Goal: Task Accomplishment & Management: Manage account settings

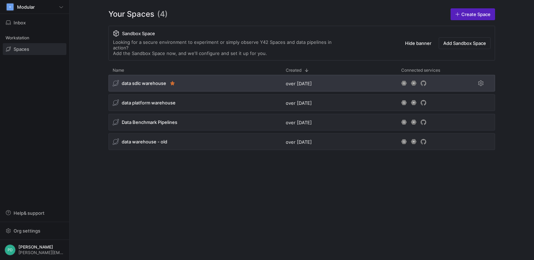
click at [138, 80] on span "data sdlc warehouse" at bounding box center [144, 83] width 44 height 6
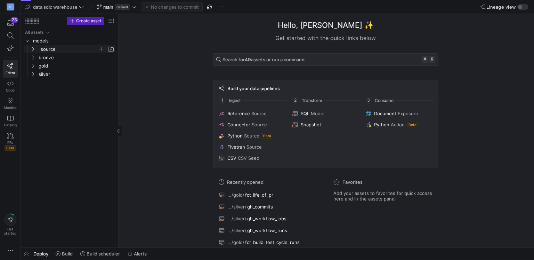
click at [30, 47] on y42-icon "Press SPACE to select this row." at bounding box center [33, 49] width 6 height 6
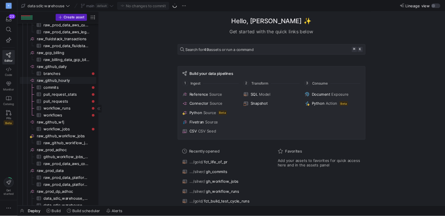
scroll to position [41, 0]
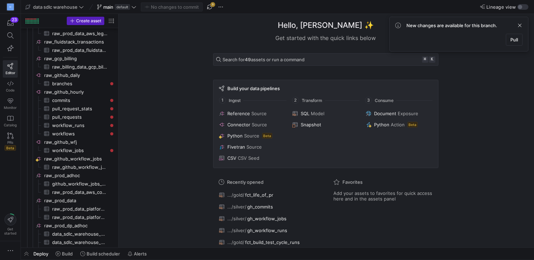
click at [176, 175] on div "Hello, Patrick ✨ Get started with the quick links below Search for 49 assets or…" at bounding box center [325, 130] width 408 height 233
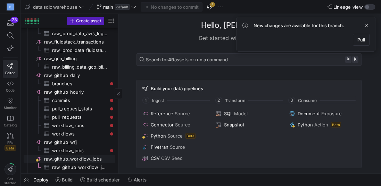
click at [42, 160] on span "raw_github_workflow_jobs​​​​​​​​" at bounding box center [75, 159] width 80 height 8
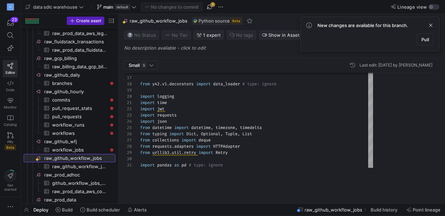
scroll to position [63, 0]
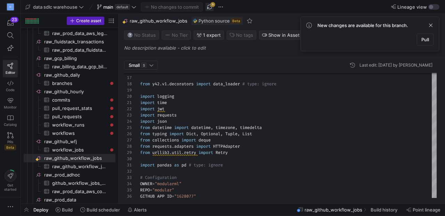
click at [210, 6] on span "button" at bounding box center [209, 7] width 8 height 8
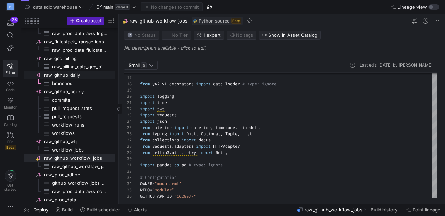
click at [67, 72] on span "raw_github_daily​​​​​​​​" at bounding box center [79, 75] width 70 height 8
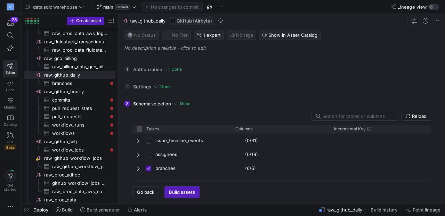
click at [157, 68] on div "1 Authorization Done Choose which secret you'd like to use to authorize patrick…" at bounding box center [280, 69] width 312 height 17
checkbox input "false"
click at [134, 68] on div "1 Authorization Done Choose which secret you'd like to use to authorize patrick…" at bounding box center [280, 69] width 312 height 17
click at [124, 70] on div "1 Authorization Done Choose which secret you'd like to use to authorize patrick…" at bounding box center [280, 69] width 312 height 17
click at [151, 191] on span "Go back" at bounding box center [145, 193] width 17 height 6
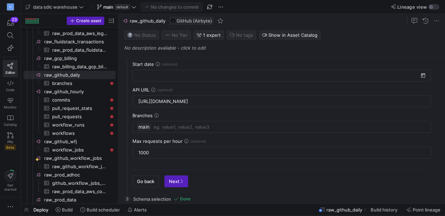
scroll to position [50, 0]
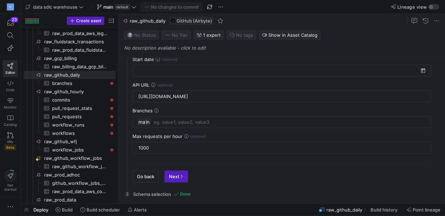
click at [148, 178] on span "Go back" at bounding box center [145, 177] width 17 height 6
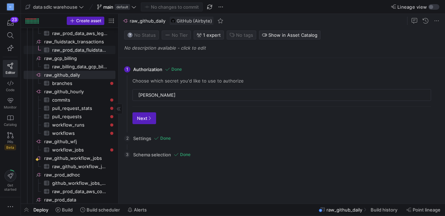
scroll to position [0, 0]
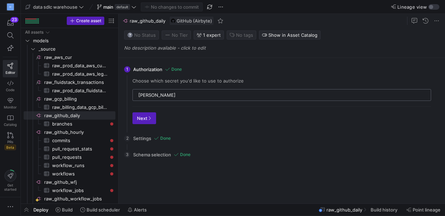
click at [163, 95] on input "patrick-pat" at bounding box center [282, 95] width 288 height 6
click at [186, 94] on input "patrick-pat" at bounding box center [282, 95] width 288 height 6
click at [303, 92] on input "patrick-pat" at bounding box center [282, 95] width 288 height 6
click at [299, 98] on div "patrick-pat" at bounding box center [282, 95] width 288 height 11
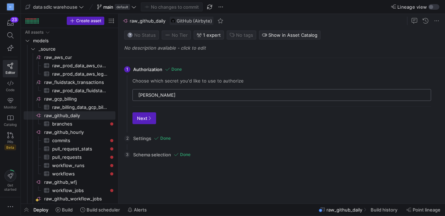
click at [299, 98] on div "patrick-pat" at bounding box center [282, 95] width 288 height 11
click at [286, 95] on input "patrick-pat" at bounding box center [282, 95] width 288 height 6
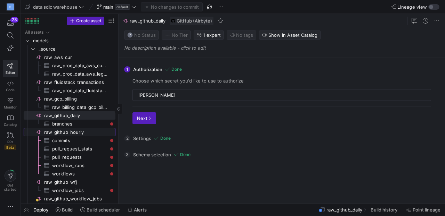
click at [63, 134] on span "raw_github_hourly​​​​​​​​" at bounding box center [79, 133] width 70 height 8
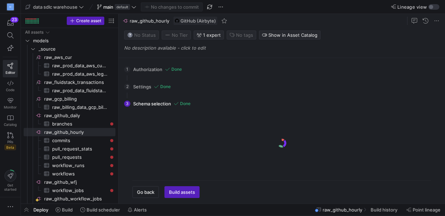
click at [142, 70] on div "1 Authorization Done Choose which secret you'd like to use to authorize patrick…" at bounding box center [280, 69] width 312 height 17
click at [143, 199] on div "1 Authorization Done Choose which secret you'd like to use to authorize patrick…" at bounding box center [279, 131] width 323 height 146
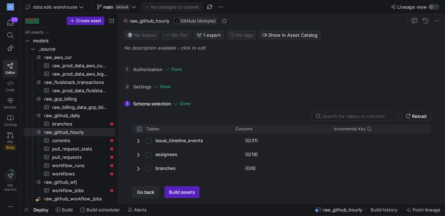
click at [149, 192] on span "Go back" at bounding box center [145, 193] width 17 height 6
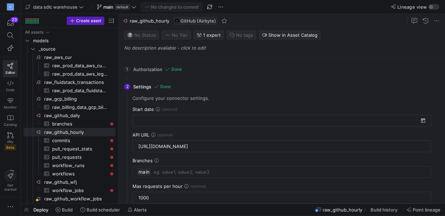
click at [149, 192] on div "1000" at bounding box center [281, 197] width 287 height 11
checkbox input "false"
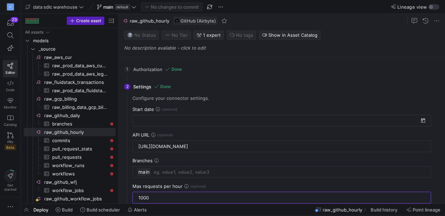
scroll to position [50, 0]
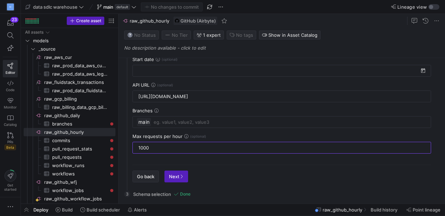
click at [149, 179] on span "button" at bounding box center [146, 176] width 26 height 11
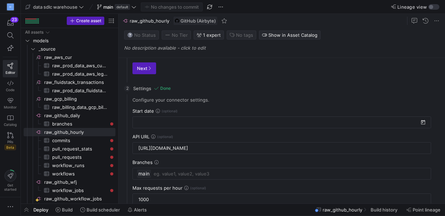
scroll to position [0, 0]
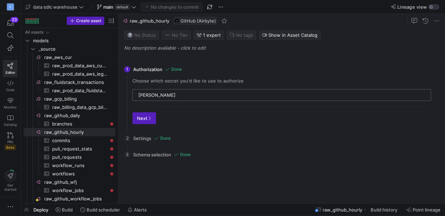
click at [173, 98] on div "patrick-pat" at bounding box center [282, 95] width 288 height 11
click at [147, 98] on div "patrick-pat" at bounding box center [282, 95] width 288 height 11
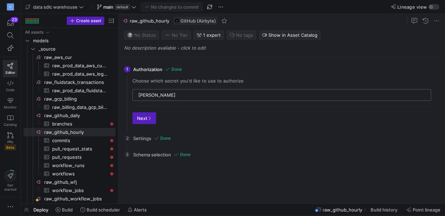
click at [147, 98] on div "patrick-pat" at bounding box center [282, 95] width 288 height 11
click at [155, 94] on input "patrick-pat" at bounding box center [282, 95] width 288 height 6
click at [152, 153] on div "3 Schema selection Done Reload Tables Drag here to set column labels Tables Col…" at bounding box center [280, 172] width 312 height 51
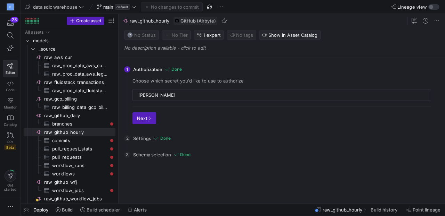
click at [147, 137] on div "2 Settings Done Configure your connector settings. Start date API URL https://a…" at bounding box center [280, 138] width 312 height 17
click at [74, 114] on span "raw_github_daily​​​​​​​​" at bounding box center [79, 116] width 70 height 8
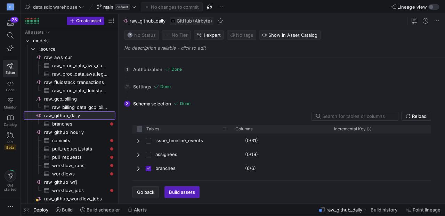
checkbox input "false"
click at [140, 196] on span "button" at bounding box center [146, 192] width 26 height 11
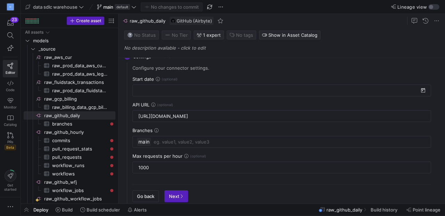
scroll to position [50, 0]
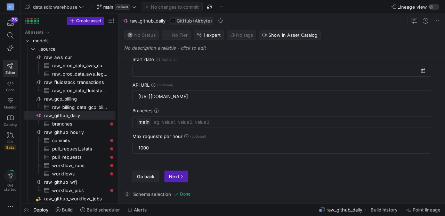
click at [144, 177] on span "Go back" at bounding box center [145, 177] width 17 height 6
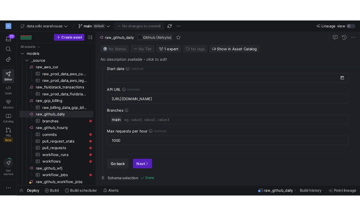
scroll to position [0, 0]
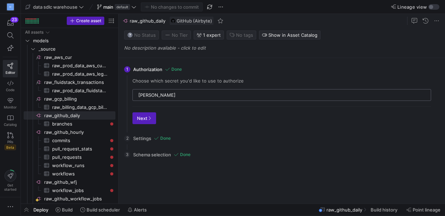
click at [150, 92] on input "patrick-pat" at bounding box center [282, 95] width 288 height 6
drag, startPoint x: 140, startPoint y: 82, endPoint x: 200, endPoint y: 82, distance: 59.8
click at [200, 82] on div "Choose which secret you'd like to use to authorize" at bounding box center [281, 81] width 298 height 6
click at [188, 93] on input "patrick-pat" at bounding box center [282, 95] width 288 height 6
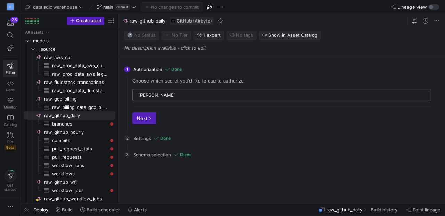
click at [188, 93] on input "patrick-pat" at bounding box center [282, 95] width 288 height 6
click at [161, 92] on input "patrick-pat" at bounding box center [282, 95] width 288 height 6
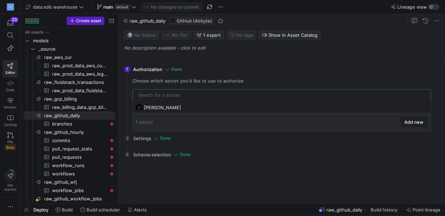
click at [162, 93] on input "text" at bounding box center [282, 95] width 288 height 6
click at [9, 207] on icon "button" at bounding box center [10, 207] width 7 height 7
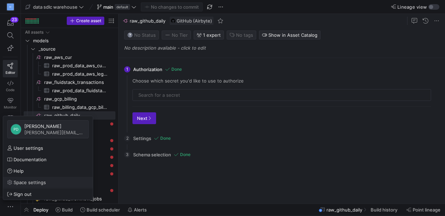
click at [26, 181] on span "Space settings" at bounding box center [30, 183] width 32 height 6
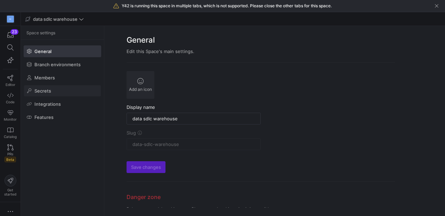
click at [64, 90] on span at bounding box center [62, 90] width 77 height 11
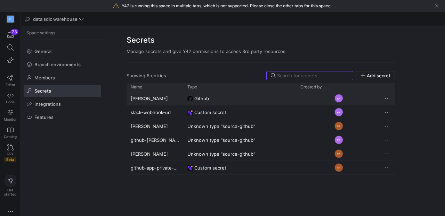
click at [203, 98] on span "Github" at bounding box center [201, 99] width 15 height 14
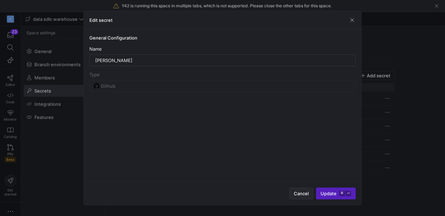
click at [294, 190] on span "button" at bounding box center [300, 193] width 23 height 11
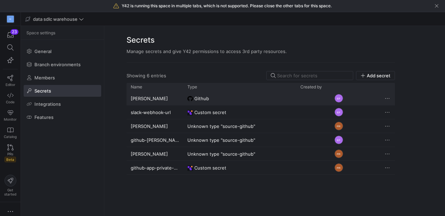
click at [388, 98] on span "Press SPACE to deselect this row." at bounding box center [387, 98] width 7 height 7
click at [405, 93] on div at bounding box center [222, 108] width 445 height 216
click at [229, 100] on y42-credential-type "Github" at bounding box center [239, 99] width 105 height 14
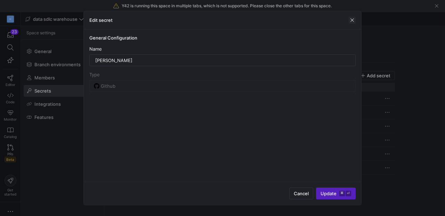
click at [354, 20] on span "button" at bounding box center [351, 20] width 7 height 7
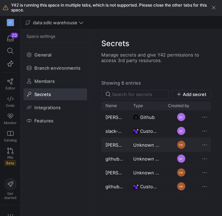
click at [148, 146] on span "Unknown type "source-github"" at bounding box center [146, 146] width 26 height 14
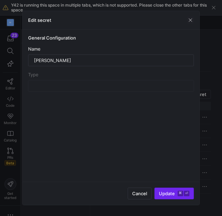
click at [169, 194] on span "Update ⌘ ⏎" at bounding box center [174, 194] width 31 height 6
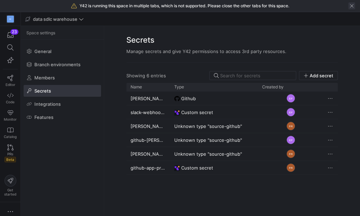
click at [352, 5] on span "button" at bounding box center [351, 5] width 7 height 7
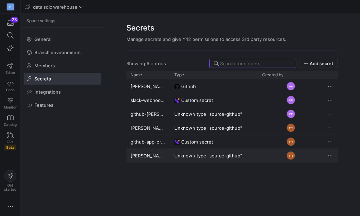
click at [331, 157] on span "Press SPACE to select this row." at bounding box center [330, 156] width 7 height 7
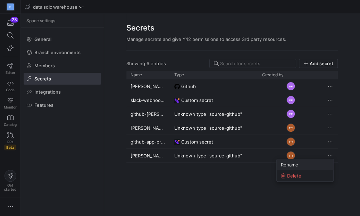
click at [294, 166] on span "Rename" at bounding box center [289, 165] width 17 height 6
click at [304, 157] on y42-user-avatar-cell-renderer "FR" at bounding box center [291, 155] width 58 height 13
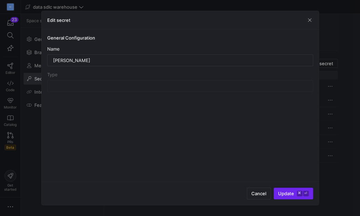
click at [290, 193] on span "Update ⌘ ⏎" at bounding box center [293, 194] width 31 height 6
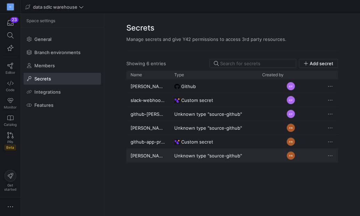
click at [203, 157] on span "Unknown type "source-github"" at bounding box center [208, 156] width 68 height 14
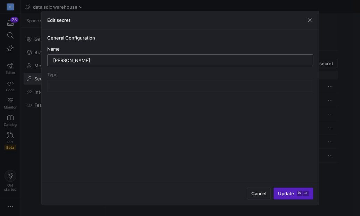
click at [92, 59] on input "patrick-pat" at bounding box center [180, 61] width 254 height 6
click at [79, 75] on div "Type" at bounding box center [180, 75] width 266 height 6
click at [79, 65] on div "patrick-pat" at bounding box center [180, 60] width 254 height 11
click at [95, 46] on div "Name" at bounding box center [180, 49] width 266 height 6
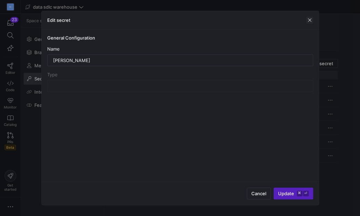
click at [307, 20] on span "button" at bounding box center [309, 20] width 7 height 7
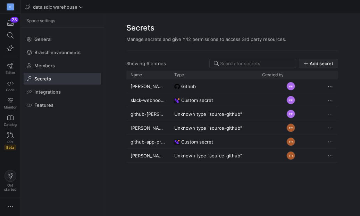
click at [315, 65] on span "Add secret" at bounding box center [322, 64] width 24 height 6
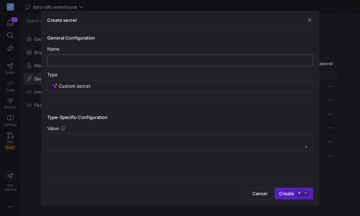
click at [123, 55] on div at bounding box center [180, 60] width 254 height 11
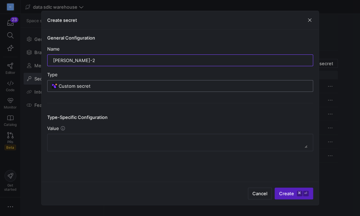
type input "[PERSON_NAME]-2"
click at [88, 87] on input "Custom secret" at bounding box center [184, 86] width 250 height 6
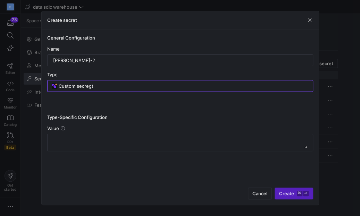
type input "Custom secret"
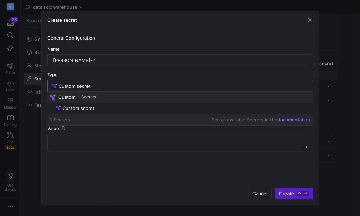
click at [84, 88] on input "Custom secret" at bounding box center [184, 86] width 250 height 6
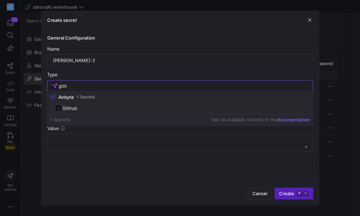
click at [75, 110] on span "Github" at bounding box center [70, 109] width 15 height 6
type input "Github"
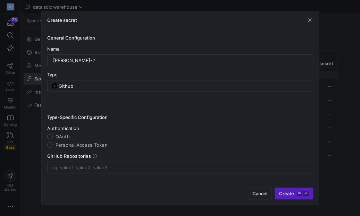
click at [68, 143] on span "Personal Access Token" at bounding box center [82, 145] width 52 height 6
click at [53, 143] on input "Personal Access Token" at bounding box center [50, 145] width 6 height 6
radio input "true"
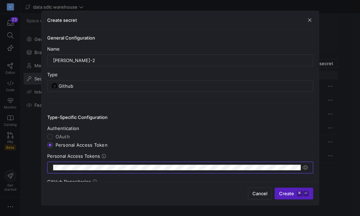
scroll to position [27, 0]
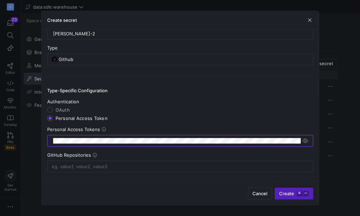
click at [93, 155] on icon at bounding box center [95, 155] width 4 height 4
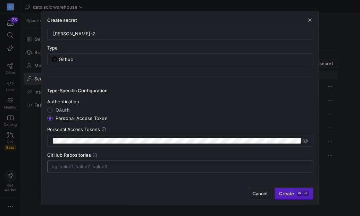
click at [148, 171] on div at bounding box center [180, 167] width 266 height 12
type input "modularml/modular"
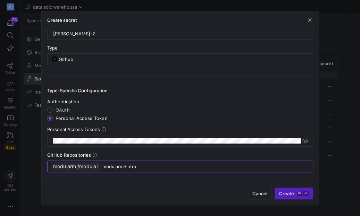
type input "modularml/infra"
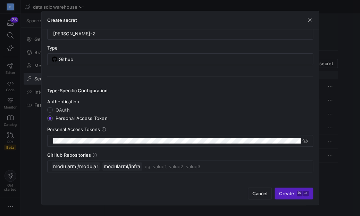
click at [190, 185] on div "Cancel Create ⌘ ⏎" at bounding box center [180, 193] width 277 height 23
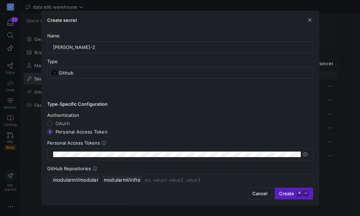
scroll to position [0, 0]
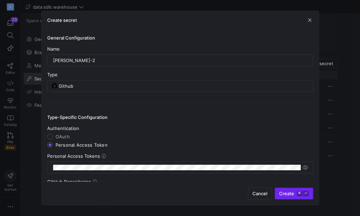
click at [287, 196] on span "Create ⌘ ⏎" at bounding box center [294, 194] width 30 height 6
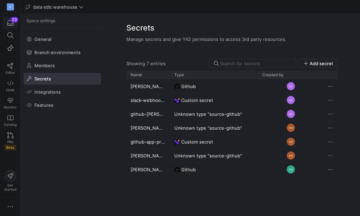
click at [11, 20] on div "23" at bounding box center [14, 20] width 8 height 6
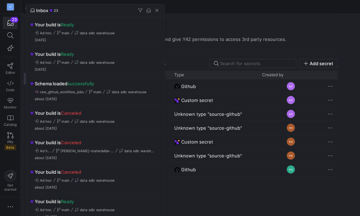
click at [10, 86] on div at bounding box center [180, 108] width 360 height 216
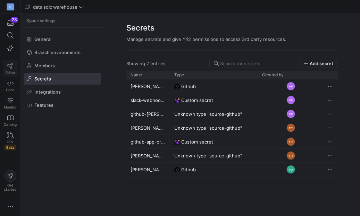
click at [12, 63] on icon at bounding box center [10, 66] width 6 height 6
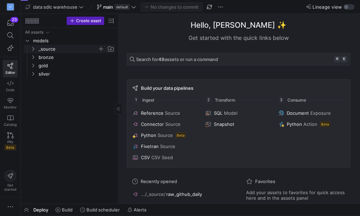
click at [46, 48] on span "_source" at bounding box center [68, 49] width 59 height 8
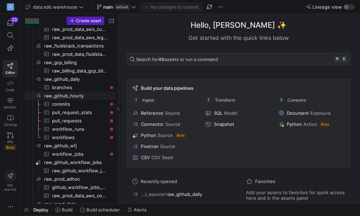
scroll to position [36, 0]
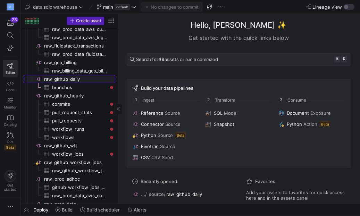
click at [70, 81] on span "raw_github_daily​​​​​​​​" at bounding box center [79, 79] width 70 height 8
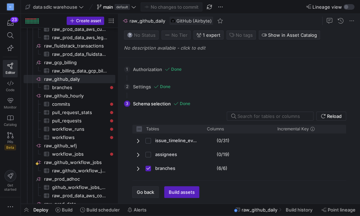
click at [144, 193] on span "Go back" at bounding box center [145, 193] width 17 height 6
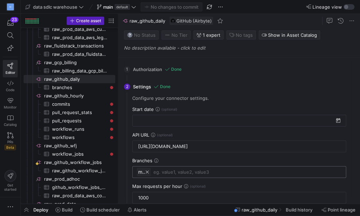
checkbox input "false"
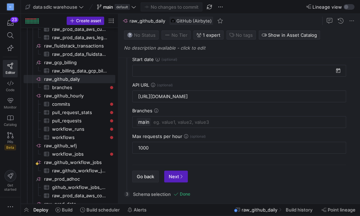
click at [147, 172] on span "button" at bounding box center [146, 176] width 26 height 11
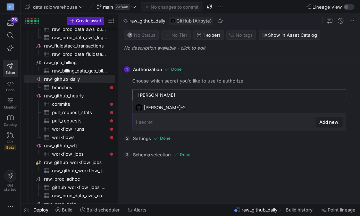
click at [162, 95] on input "patrick-pat" at bounding box center [240, 95] width 204 height 6
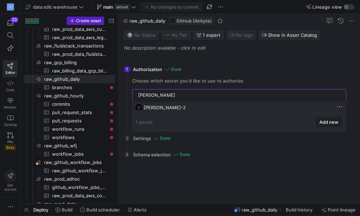
click at [170, 108] on div "[PERSON_NAME]-2" at bounding box center [240, 108] width 192 height 6
type input "[PERSON_NAME]-2"
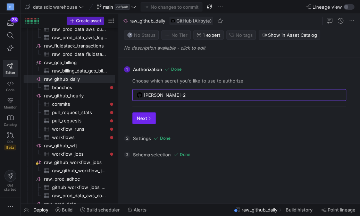
click at [147, 117] on icon "button" at bounding box center [149, 118] width 4 height 4
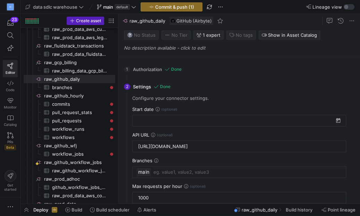
scroll to position [50, 0]
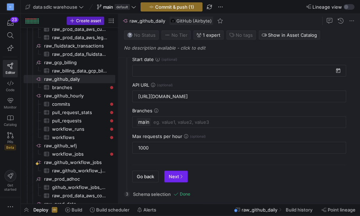
click at [177, 177] on span "Next" at bounding box center [176, 177] width 15 height 6
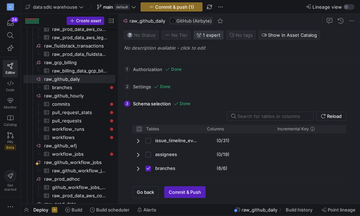
checkbox input "false"
click at [211, 8] on span "button" at bounding box center [209, 7] width 8 height 8
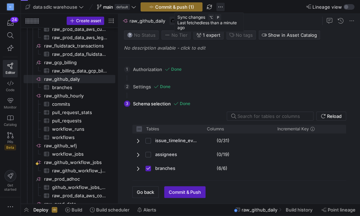
click at [221, 6] on span "button" at bounding box center [220, 7] width 8 height 8
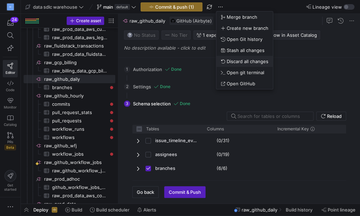
click at [232, 59] on span "Discard all changes" at bounding box center [248, 62] width 42 height 6
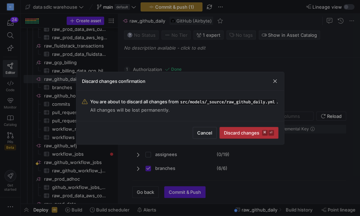
click at [238, 136] on span "Discard changes ⌘ ⏎" at bounding box center [249, 133] width 50 height 6
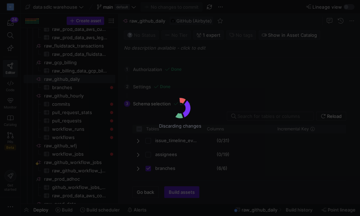
checkbox input "false"
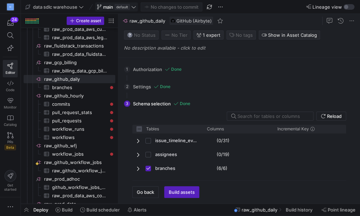
click at [132, 9] on icon at bounding box center [133, 7] width 5 height 5
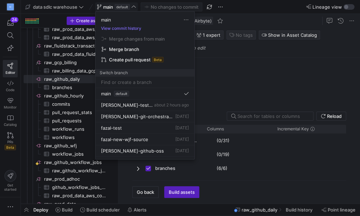
click at [235, 10] on div at bounding box center [180, 108] width 360 height 216
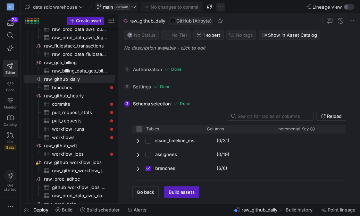
click at [219, 6] on span "button" at bounding box center [220, 7] width 8 height 8
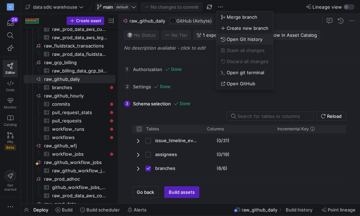
click at [232, 39] on span "Open Git history" at bounding box center [245, 39] width 36 height 6
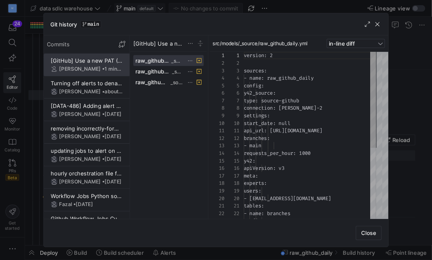
scroll to position [63, 0]
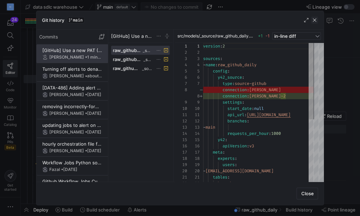
click at [317, 20] on span "button" at bounding box center [314, 20] width 7 height 7
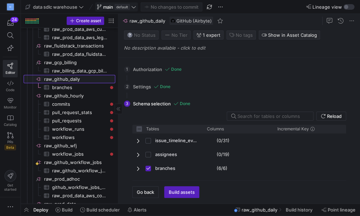
click at [65, 77] on span "raw_github_daily​​​​​​​​" at bounding box center [79, 79] width 70 height 8
click at [111, 86] on div "Press SPACE to select this row." at bounding box center [111, 87] width 3 height 3
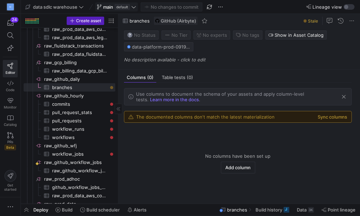
click at [85, 82] on span "raw_github_daily​​​​​​​​" at bounding box center [79, 79] width 70 height 8
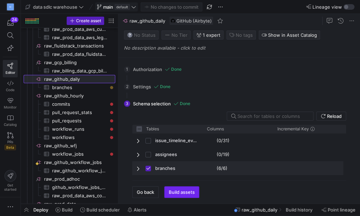
checkbox input "false"
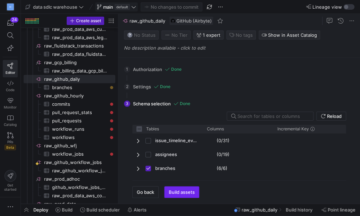
click at [190, 193] on span "Build assets" at bounding box center [182, 193] width 26 height 6
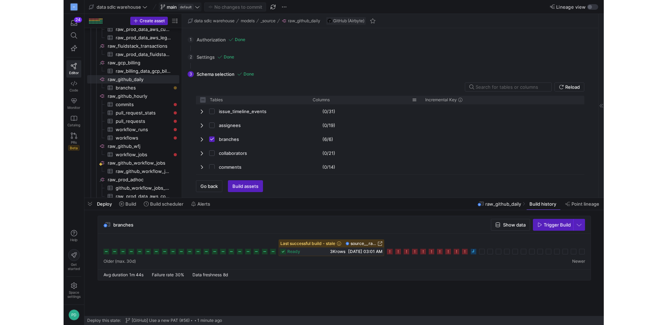
scroll to position [36, 0]
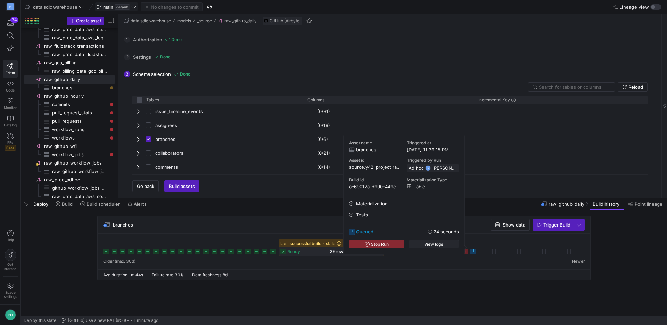
click at [360, 216] on span "button" at bounding box center [434, 244] width 50 height 8
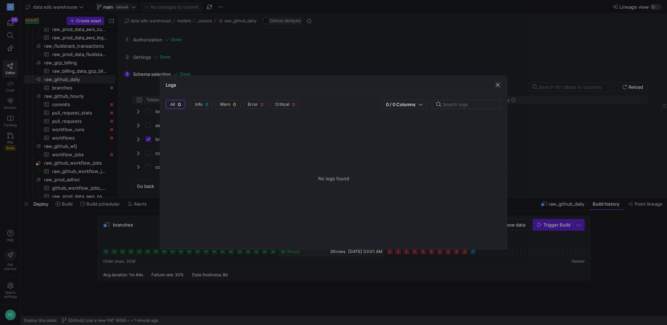
click at [360, 83] on span "button" at bounding box center [497, 84] width 7 height 7
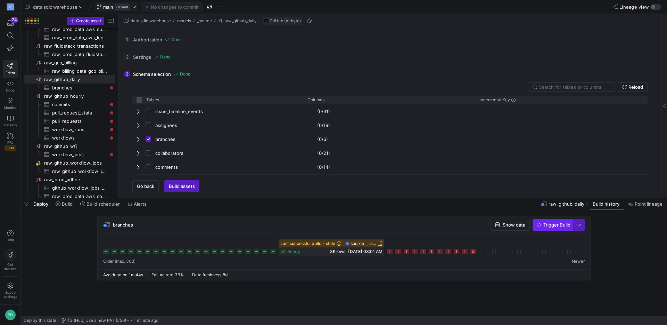
click at [360, 216] on span "Trigger Build" at bounding box center [556, 225] width 27 height 6
click at [360, 216] on icon at bounding box center [482, 251] width 6 height 6
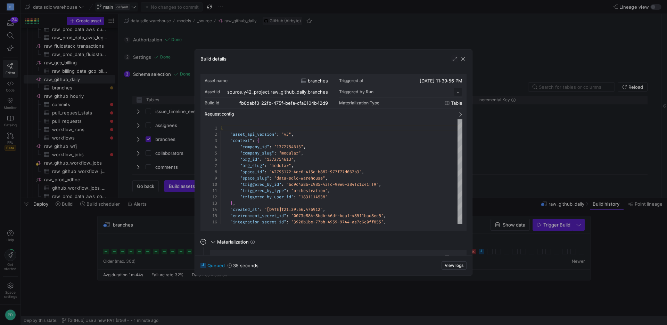
scroll to position [63, 0]
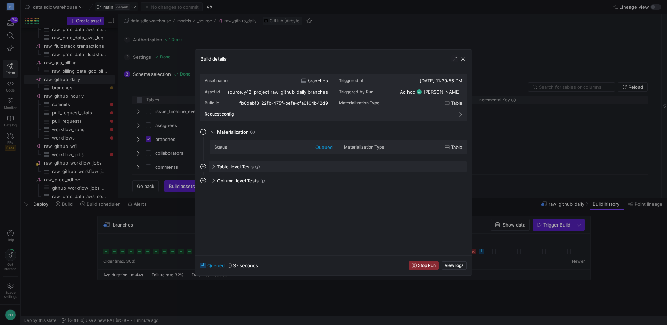
click at [213, 166] on span at bounding box center [213, 166] width 6 height 3
click at [213, 201] on span at bounding box center [213, 200] width 6 height 3
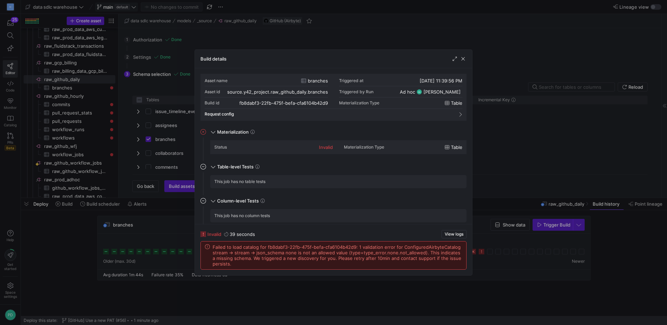
click at [328, 146] on div "invalid" at bounding box center [326, 147] width 14 height 6
click at [360, 60] on span "button" at bounding box center [463, 58] width 7 height 7
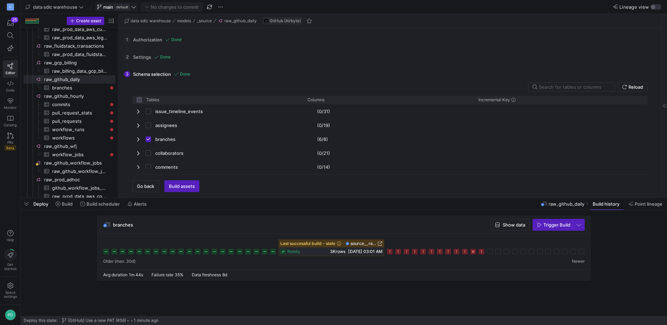
click at [146, 55] on div "2 Settings Done Configure your connector settings. Start date API URL https://a…" at bounding box center [388, 56] width 529 height 17
click at [135, 136] on div "branches" at bounding box center [217, 139] width 171 height 14
checkbox input "false"
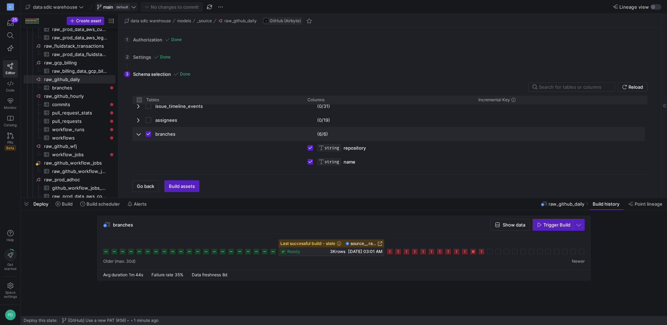
scroll to position [6, 0]
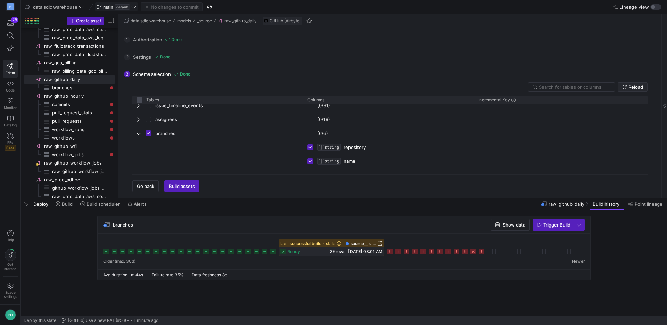
click at [360, 89] on span at bounding box center [632, 87] width 29 height 8
click at [139, 140] on span "Press SPACE to deselect this row." at bounding box center [139, 139] width 5 height 6
checkbox input "false"
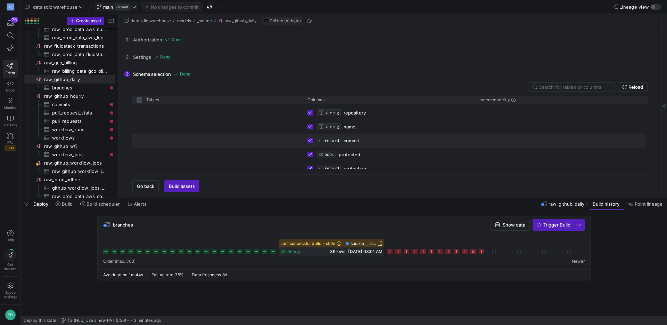
scroll to position [42, 0]
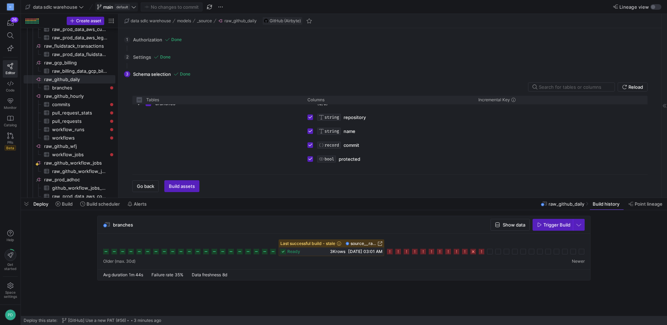
click at [360, 216] on icon at bounding box center [482, 251] width 6 height 6
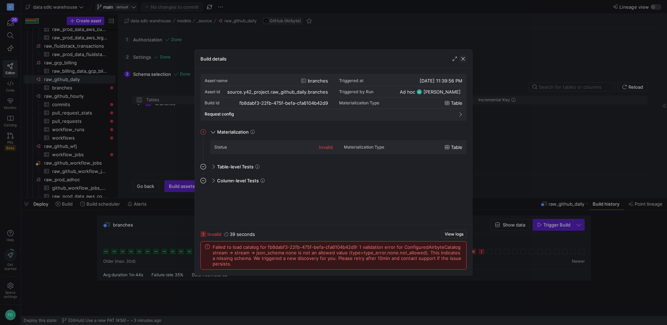
click at [360, 56] on span "button" at bounding box center [463, 58] width 7 height 7
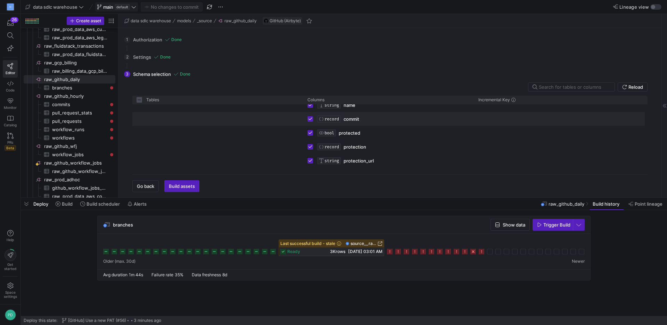
click at [350, 119] on div "commit" at bounding box center [352, 119] width 16 height 14
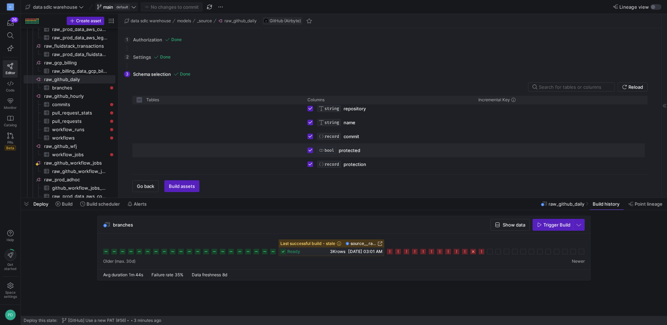
click at [348, 151] on div "protected" at bounding box center [350, 150] width 22 height 14
click at [360, 216] on icon at bounding box center [482, 251] width 6 height 6
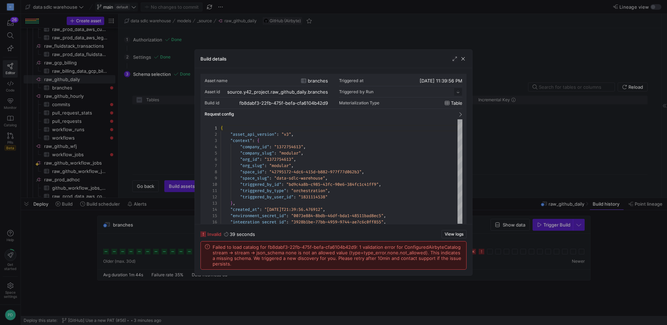
scroll to position [63, 0]
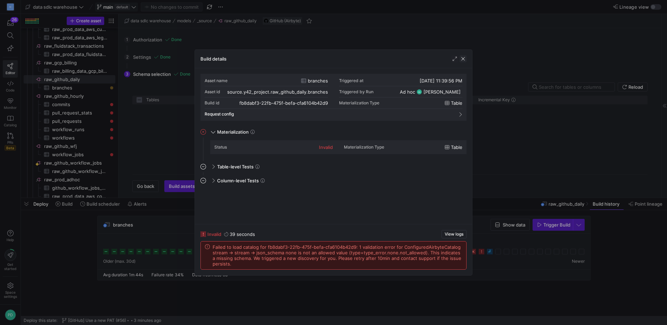
click at [360, 58] on span "button" at bounding box center [463, 58] width 7 height 7
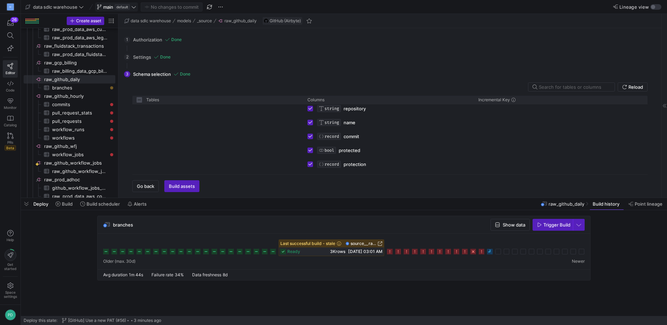
click at [360, 216] on icon at bounding box center [490, 251] width 6 height 6
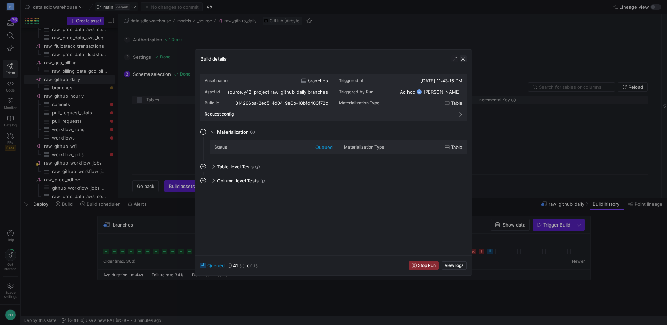
click at [360, 55] on span "button" at bounding box center [463, 58] width 7 height 7
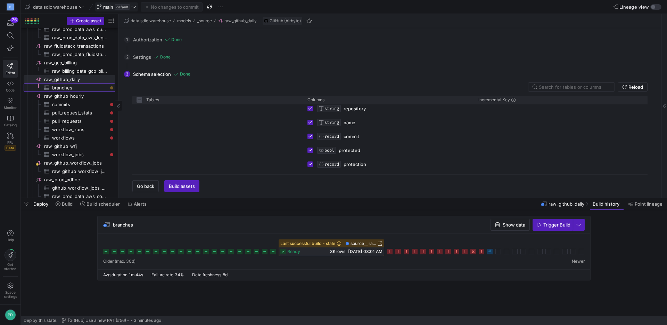
click at [67, 84] on span "branches​​​​​​​​​" at bounding box center [79, 88] width 55 height 8
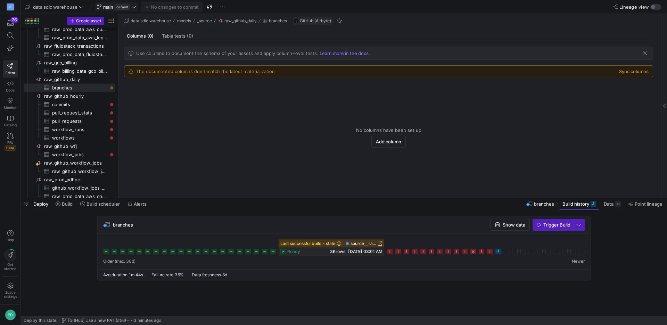
click at [360, 74] on div "The documented columns don't match the latest materialization Sync columns" at bounding box center [388, 71] width 528 height 11
click at [360, 73] on button "Sync columns" at bounding box center [634, 71] width 30 height 6
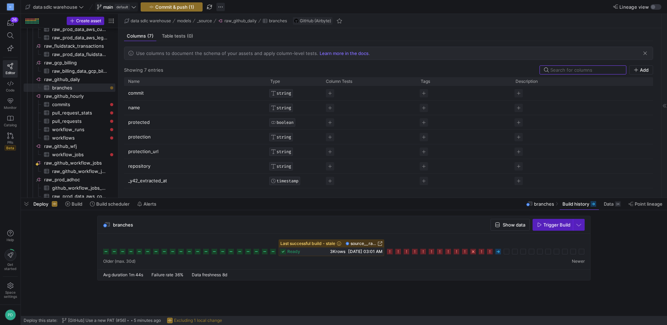
click at [220, 7] on span "button" at bounding box center [220, 7] width 8 height 8
click at [210, 7] on div at bounding box center [333, 162] width 667 height 325
click at [220, 8] on span "button" at bounding box center [220, 7] width 8 height 8
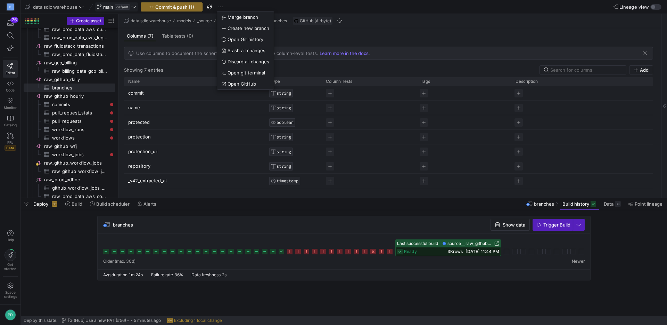
click at [360, 216] on div at bounding box center [333, 162] width 667 height 325
click at [360, 216] on icon at bounding box center [400, 251] width 6 height 6
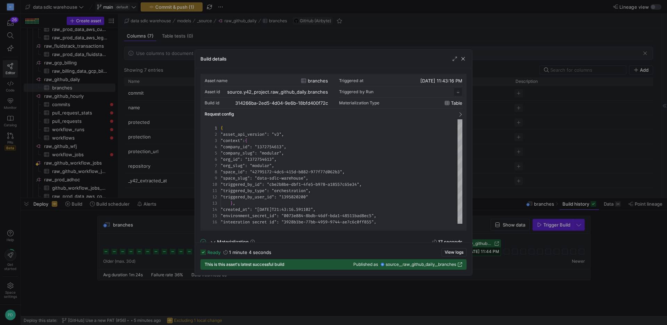
scroll to position [63, 0]
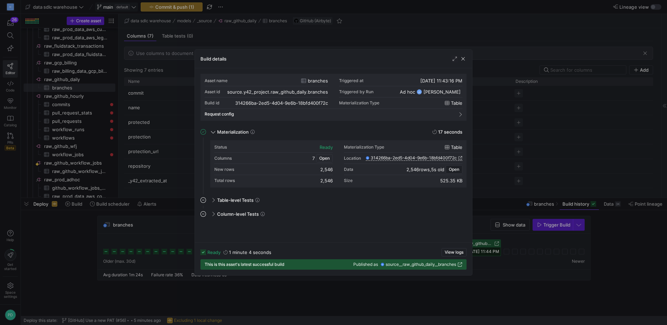
click at [330, 158] on span "button" at bounding box center [325, 158] width 16 height 8
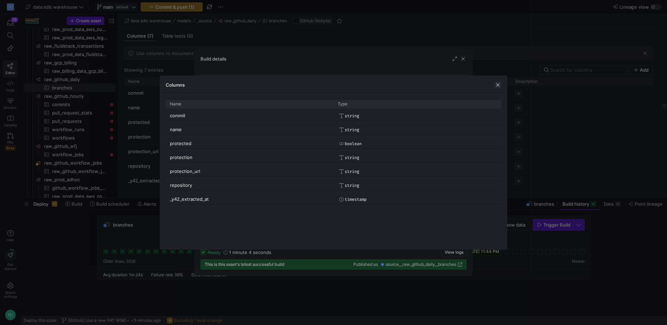
click at [360, 86] on span "button" at bounding box center [497, 84] width 7 height 7
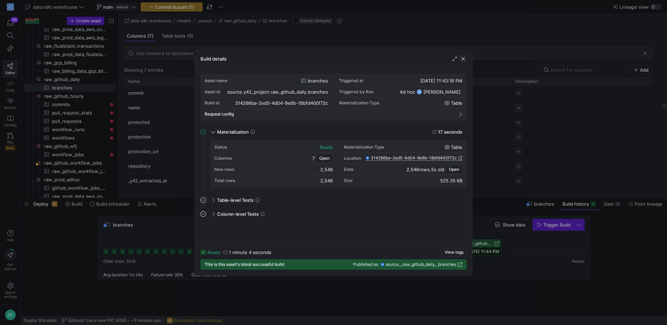
click at [360, 58] on span "button" at bounding box center [463, 58] width 7 height 7
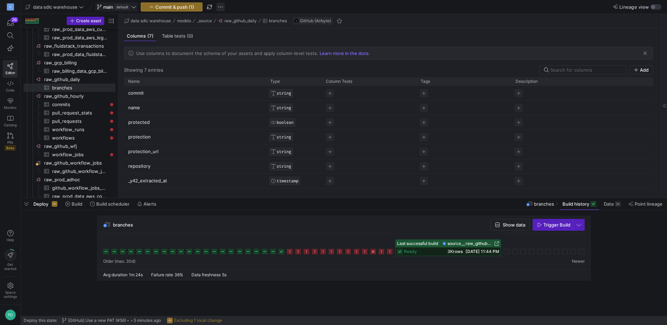
click at [220, 8] on span "button" at bounding box center [220, 7] width 8 height 8
click at [237, 25] on span "Create new branch" at bounding box center [249, 28] width 42 height 6
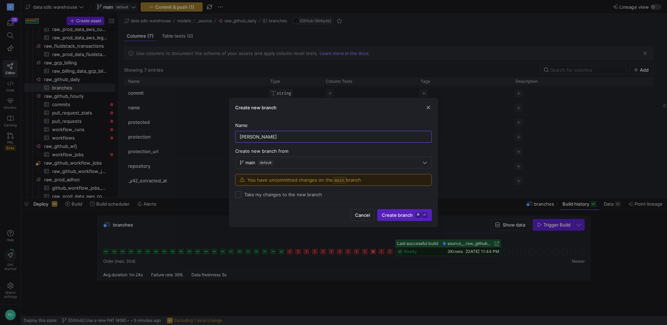
type input "[PERSON_NAME]"
click at [299, 196] on label "Take my changes to the new branch" at bounding box center [281, 194] width 81 height 6
click at [241, 196] on input "Take my changes to the new branch" at bounding box center [238, 194] width 6 height 6
checkbox input "true"
click at [360, 216] on span "Create branch ⌘ ⏎" at bounding box center [405, 215] width 46 height 6
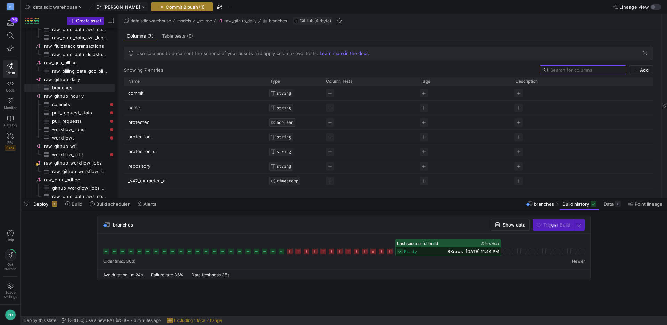
click at [183, 7] on span "Commit & push (1)" at bounding box center [185, 7] width 39 height 6
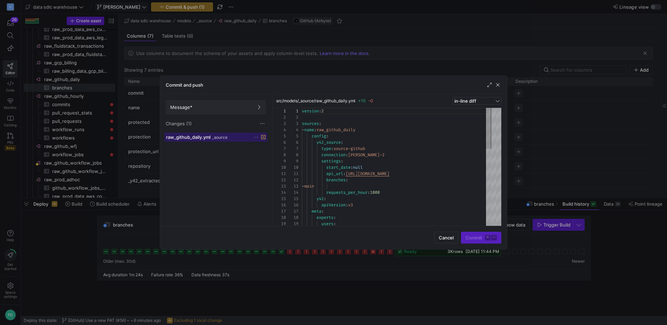
click at [194, 138] on span "raw_github_daily.yml" at bounding box center [188, 137] width 44 height 6
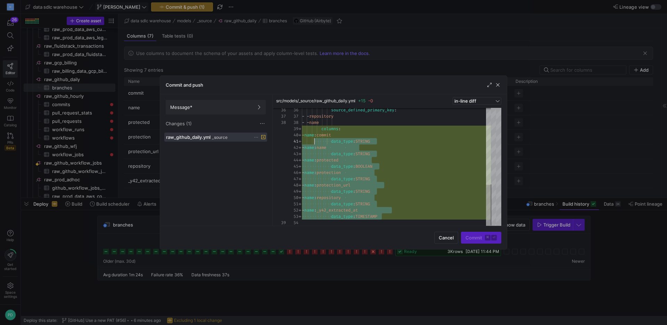
scroll to position [0, 13]
type textarea "- protection - protection_url group: null supported_sync_modes: - full_refresh …"
drag, startPoint x: 397, startPoint y: 216, endPoint x: 299, endPoint y: 129, distance: 131.2
click at [302, 129] on div "source_defined_primary_key : - - repository - - name columns : - name : commit …" at bounding box center [396, 57] width 189 height 338
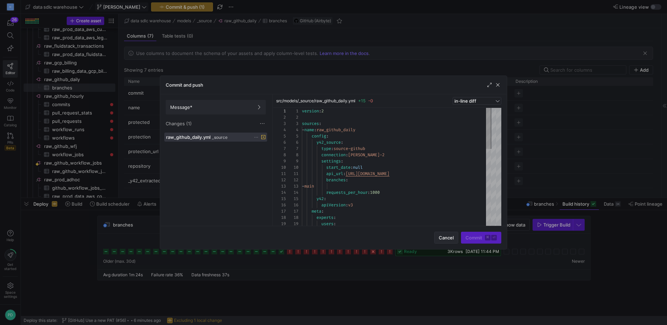
click at [360, 216] on span "Cancel" at bounding box center [446, 238] width 15 height 6
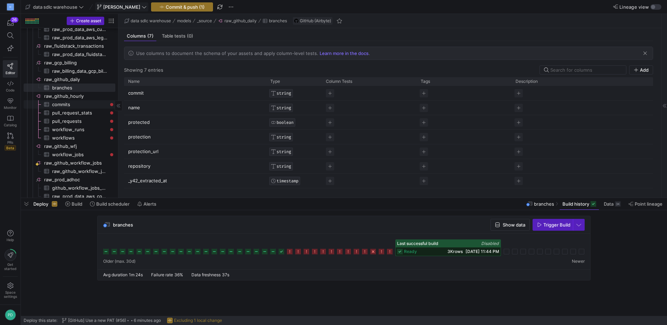
click at [76, 101] on span "commits​​​​​​​​​" at bounding box center [79, 104] width 55 height 8
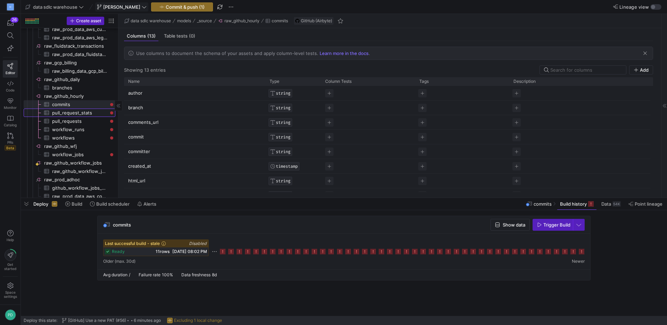
click at [88, 112] on span "pull_request_stats​​​​​​​​​" at bounding box center [79, 113] width 55 height 8
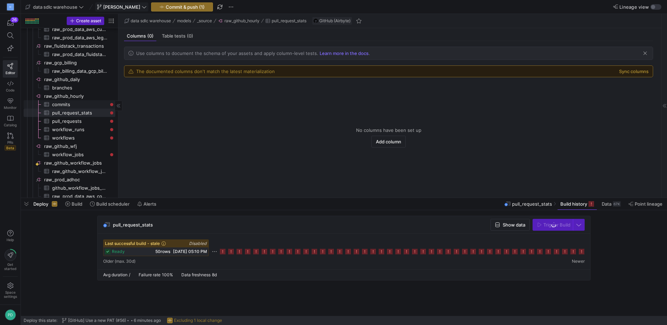
click at [85, 106] on span "commits​​​​​​​​​" at bounding box center [79, 104] width 55 height 8
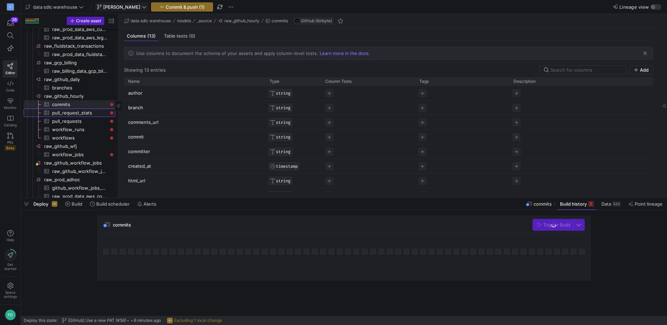
click at [83, 112] on span "pull_request_stats​​​​​​​​​" at bounding box center [79, 113] width 55 height 8
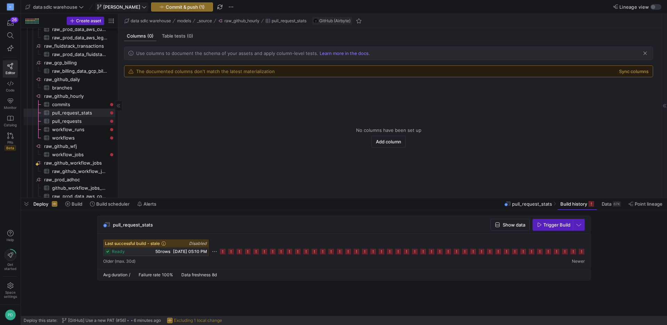
click at [82, 120] on span "pull_requests​​​​​​​​​" at bounding box center [79, 121] width 55 height 8
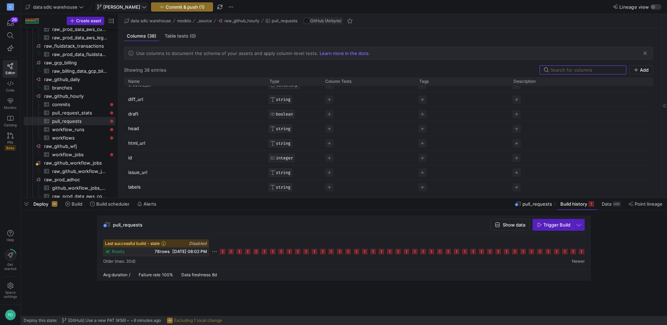
scroll to position [199, 0]
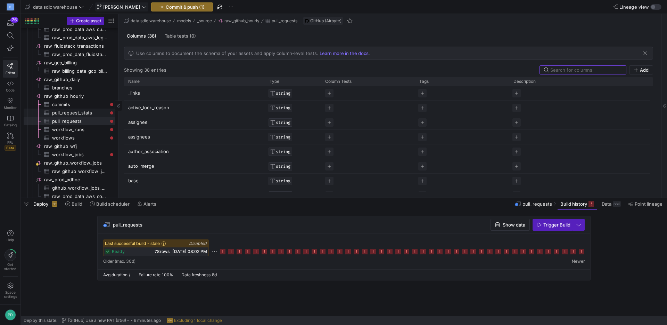
click at [91, 111] on span "pull_request_stats​​​​​​​​​" at bounding box center [79, 113] width 55 height 8
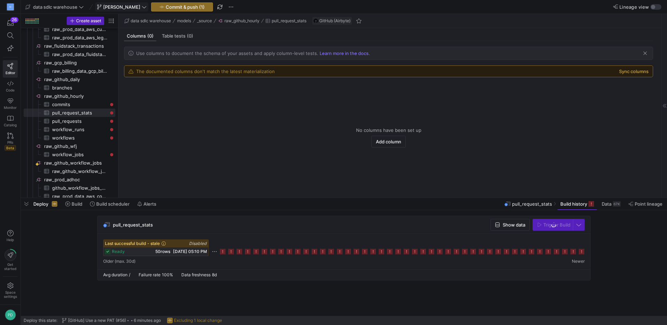
click at [360, 68] on button "Sync columns" at bounding box center [634, 71] width 30 height 6
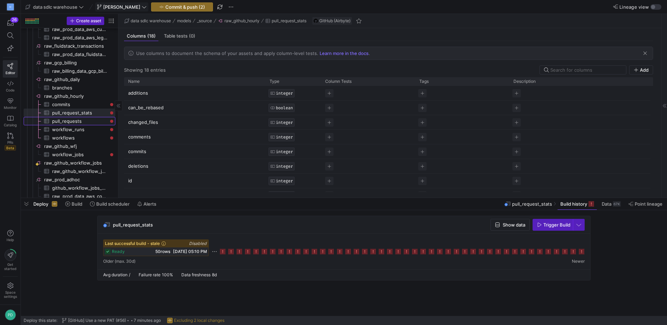
click at [96, 123] on span "pull_requests​​​​​​​​​" at bounding box center [79, 121] width 55 height 8
click at [93, 113] on span "pull_request_stats​​​​​​​​​" at bounding box center [79, 113] width 55 height 8
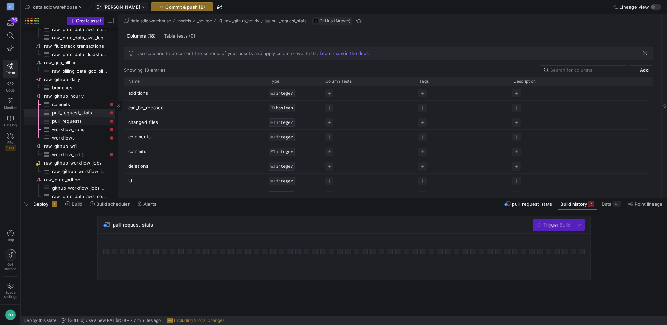
click at [93, 121] on span "pull_requests​​​​​​​​​" at bounding box center [79, 121] width 55 height 8
click at [90, 130] on span "workflow_runs​​​​​​​​​" at bounding box center [79, 129] width 55 height 8
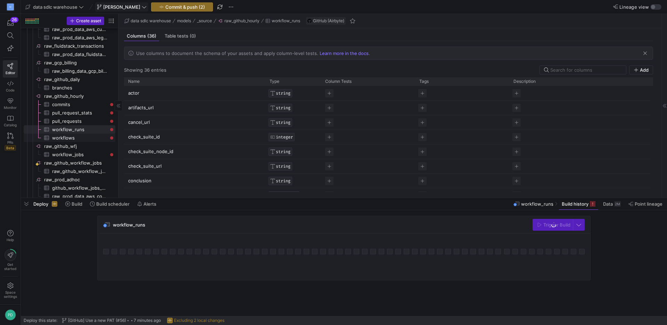
click at [90, 137] on span "workflows​​​​​​​​​" at bounding box center [79, 138] width 55 height 8
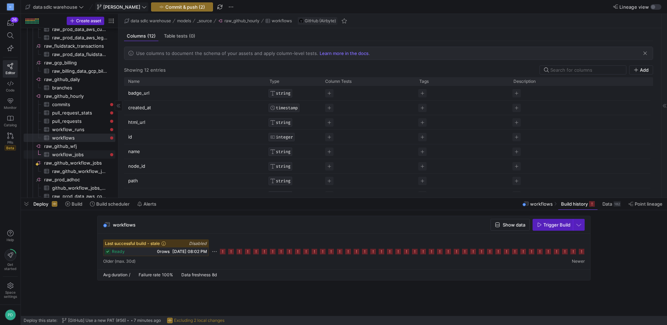
click at [84, 154] on span "workflow_jobs​​​​​​​​​" at bounding box center [79, 154] width 55 height 8
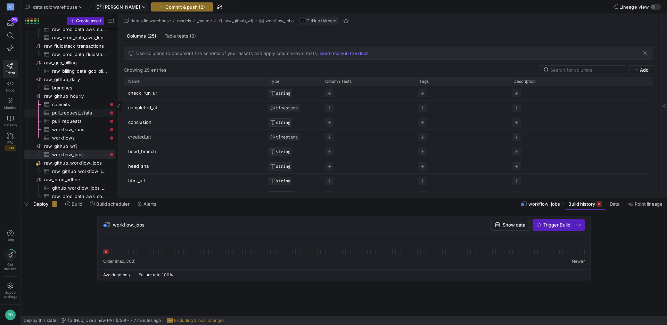
click at [88, 113] on span "pull_request_stats​​​​​​​​​" at bounding box center [79, 113] width 55 height 8
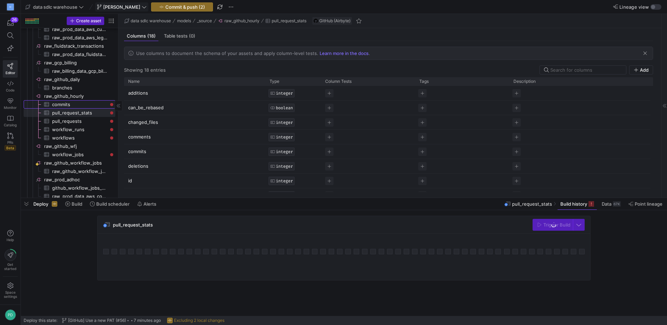
click at [84, 106] on span "commits​​​​​​​​​" at bounding box center [79, 104] width 55 height 8
click at [80, 98] on span "raw_github_hourly​​​​​​​​" at bounding box center [79, 96] width 70 height 8
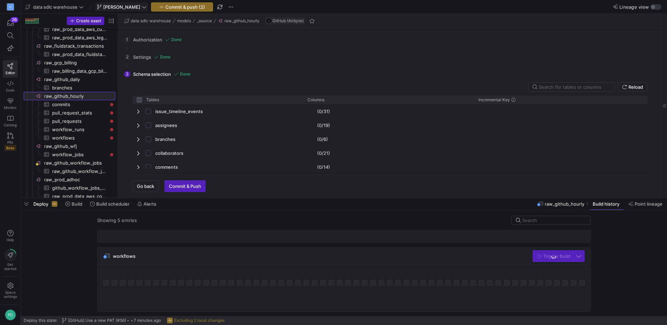
checkbox input "false"
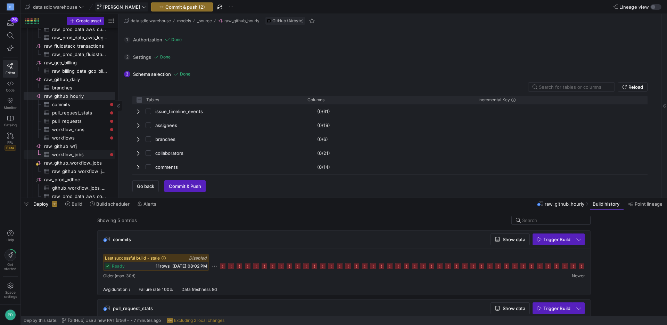
click at [81, 154] on span "workflow_jobs​​​​​​​​​" at bounding box center [79, 154] width 55 height 8
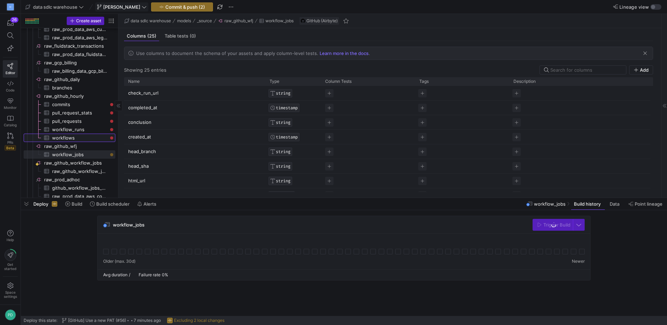
click at [82, 139] on span "workflows​​​​​​​​​" at bounding box center [79, 138] width 55 height 8
click at [86, 130] on span "workflow_runs​​​​​​​​​" at bounding box center [79, 129] width 55 height 8
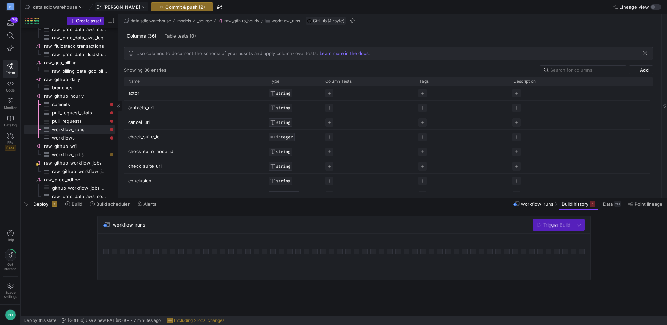
click at [86, 122] on span "pull_requests​​​​​​​​​" at bounding box center [79, 121] width 55 height 8
click at [86, 113] on span "pull_request_stats​​​​​​​​​" at bounding box center [79, 113] width 55 height 8
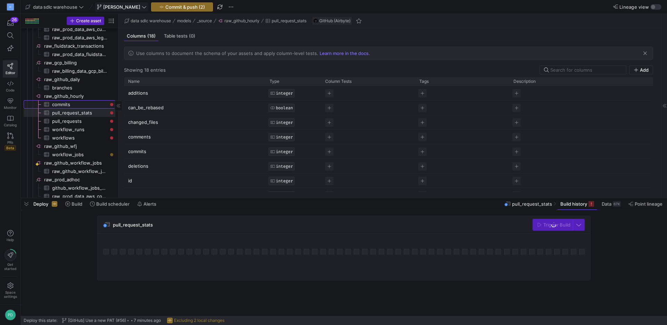
click at [85, 106] on span "commits​​​​​​​​​" at bounding box center [79, 104] width 55 height 8
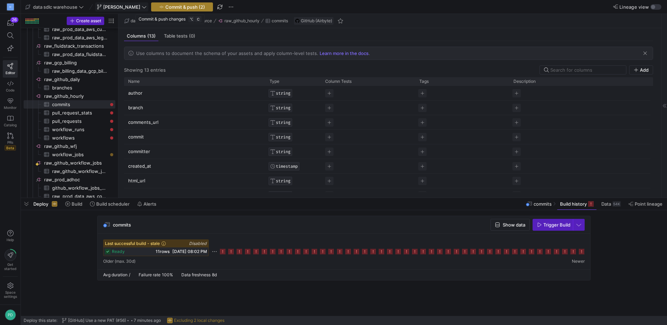
click at [186, 5] on span "Commit & push (2)" at bounding box center [185, 7] width 40 height 6
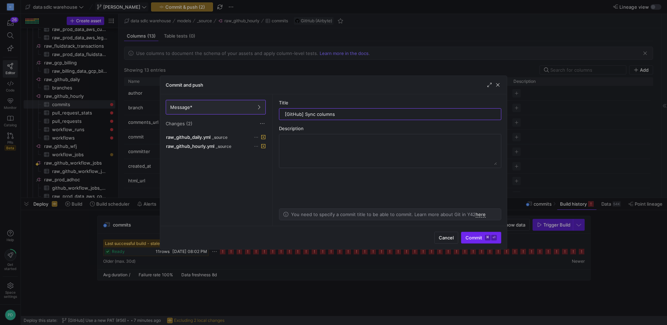
type input "[GitHub] Sync columns"
click at [360, 216] on span "Commit ⌘ ⏎" at bounding box center [481, 238] width 31 height 6
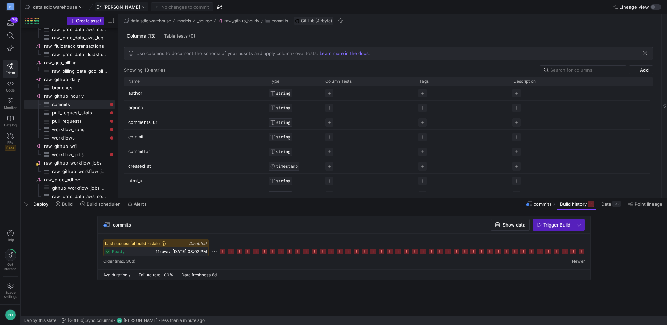
click at [122, 6] on span "[PERSON_NAME]" at bounding box center [121, 7] width 37 height 6
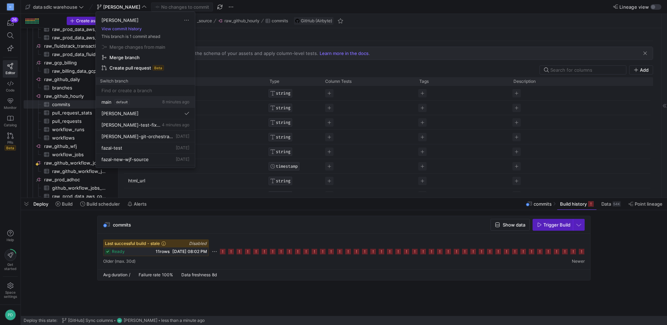
click at [127, 102] on span "default" at bounding box center [121, 102] width 15 height 6
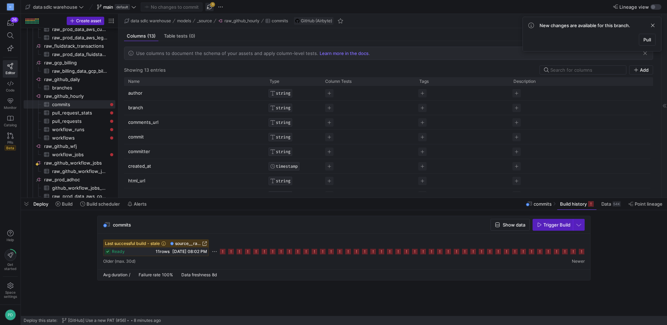
click at [210, 5] on span "button" at bounding box center [209, 7] width 8 height 8
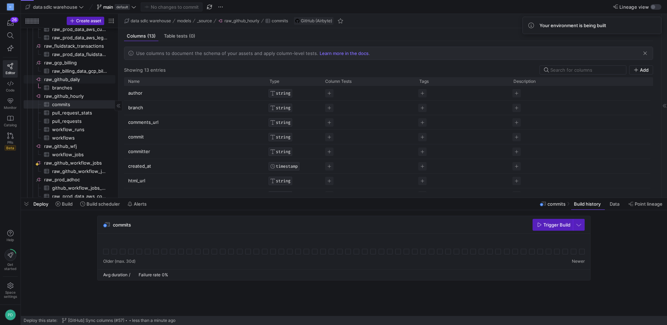
click at [84, 77] on span "raw_github_daily​​​​​​​​" at bounding box center [79, 79] width 70 height 8
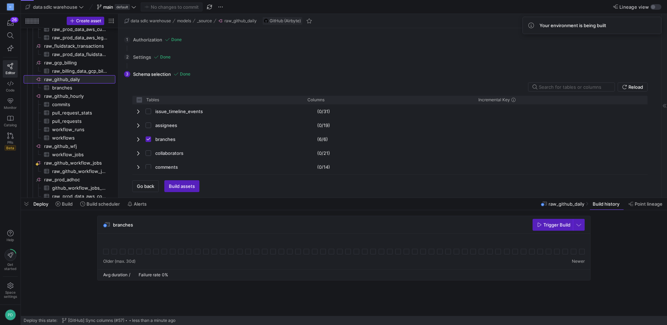
checkbox input "false"
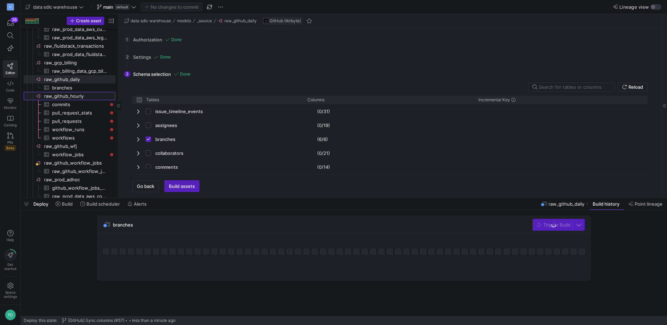
click at [79, 94] on span "raw_github_hourly​​​​​​​​" at bounding box center [79, 96] width 70 height 8
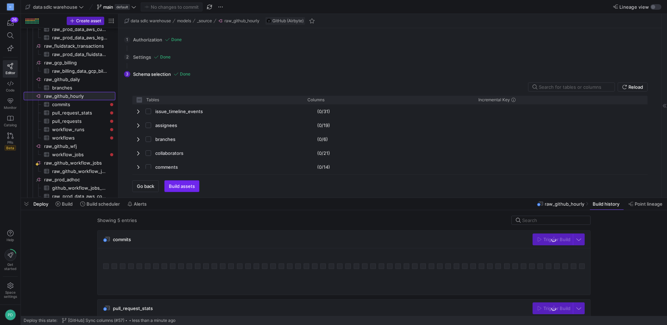
checkbox input "false"
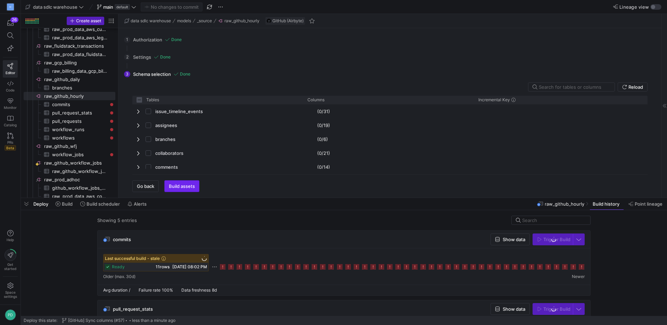
click at [178, 184] on span "Build assets" at bounding box center [182, 186] width 26 height 6
click at [185, 185] on span "Build assets" at bounding box center [182, 186] width 26 height 6
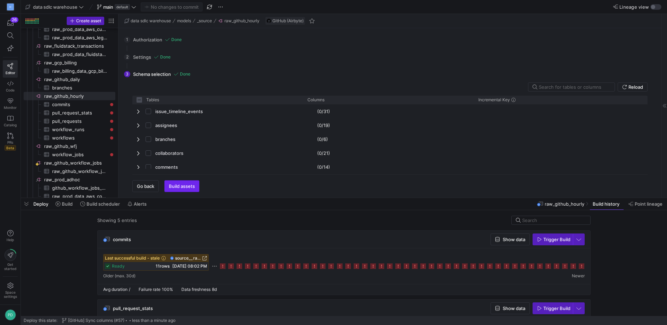
click at [185, 185] on span "Build assets" at bounding box center [182, 186] width 26 height 6
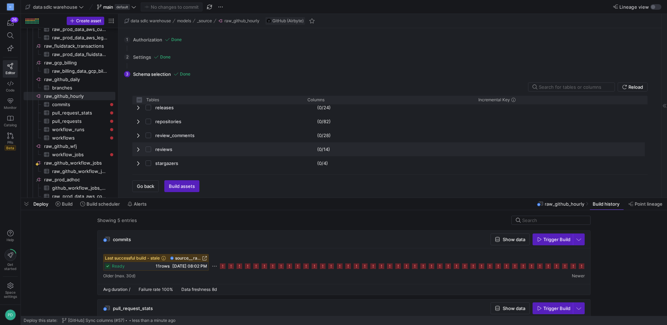
scroll to position [357, 0]
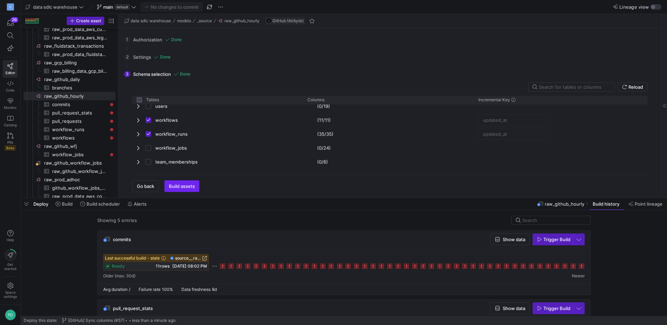
click at [183, 182] on span "button" at bounding box center [182, 185] width 34 height 11
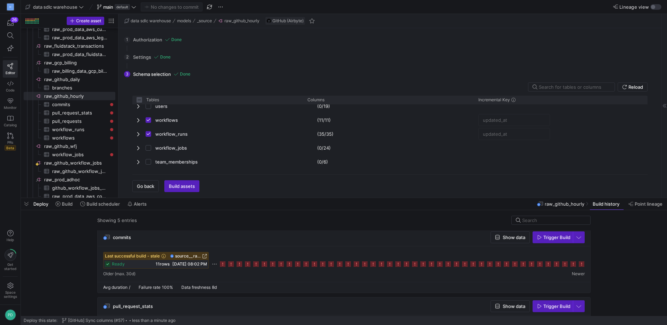
scroll to position [0, 0]
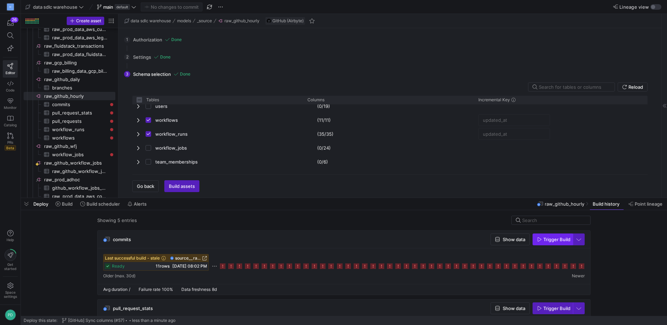
click at [360, 216] on span "Trigger Build" at bounding box center [556, 239] width 27 height 6
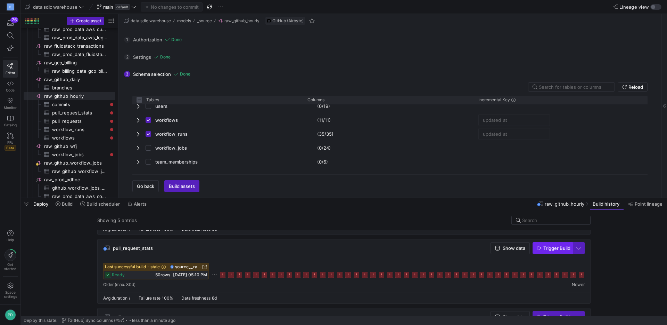
click at [360, 216] on span "Trigger Build" at bounding box center [556, 248] width 27 height 6
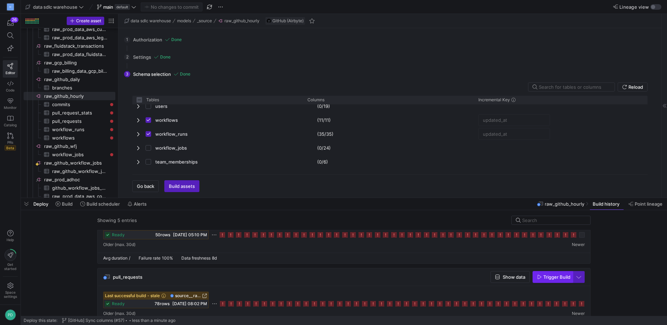
click at [360, 216] on span "Trigger Build" at bounding box center [556, 277] width 27 height 6
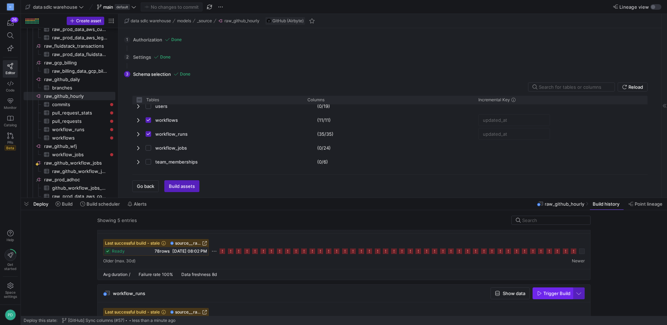
click at [360, 216] on span "Trigger Build" at bounding box center [556, 293] width 27 height 6
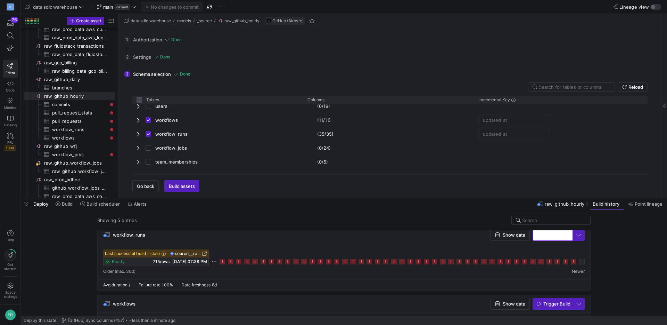
scroll to position [211, 0]
click at [360, 216] on span "Trigger Build" at bounding box center [556, 304] width 27 height 6
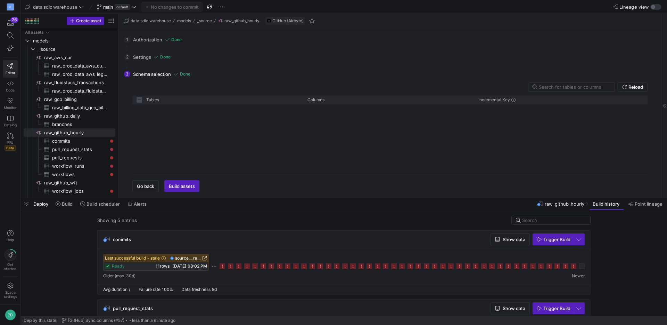
scroll to position [258, 0]
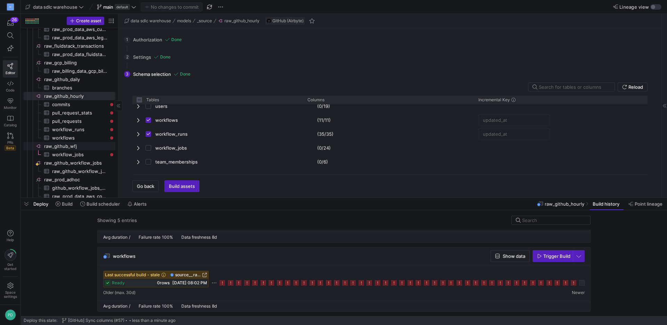
click at [80, 146] on span "raw_github_wfj​​​​​​​​" at bounding box center [79, 146] width 70 height 8
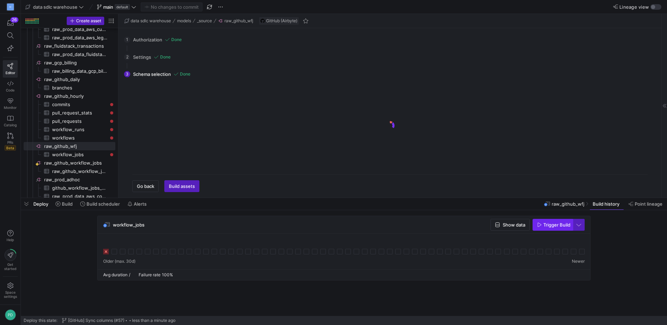
click at [559, 222] on span "Trigger Build" at bounding box center [556, 225] width 27 height 6
click at [31, 18] on div at bounding box center [31, 18] width 1 height 1
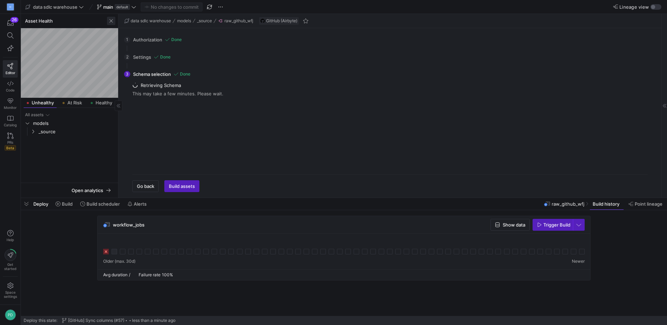
click at [109, 23] on span "button" at bounding box center [111, 21] width 8 height 8
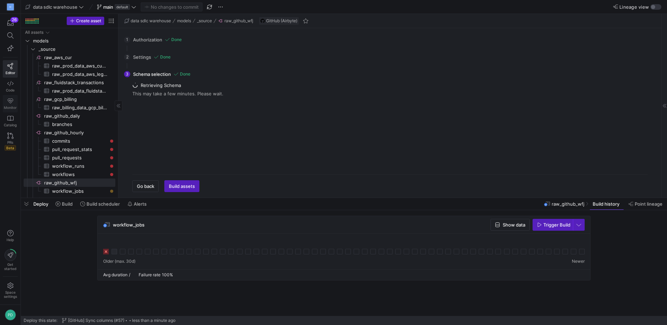
click at [12, 106] on span "Monitor" at bounding box center [10, 107] width 13 height 4
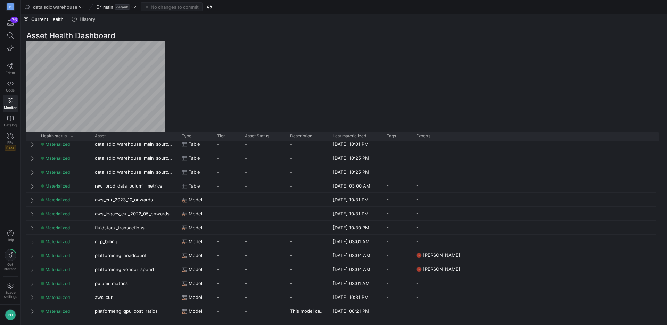
scroll to position [149, 0]
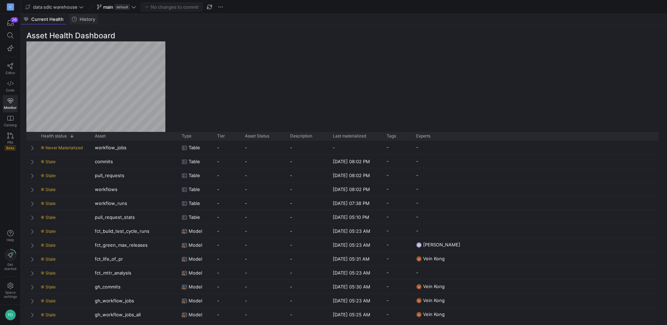
click at [88, 18] on span "History" at bounding box center [88, 19] width 16 height 5
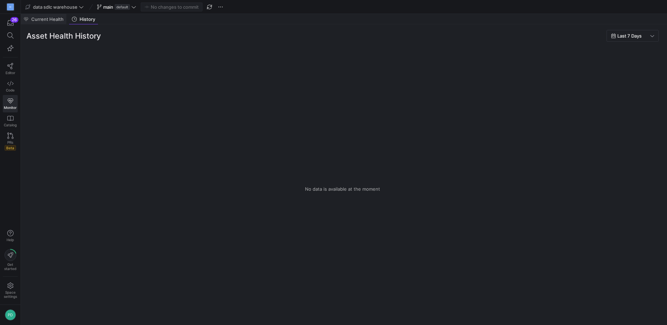
click at [46, 20] on span "Current Health" at bounding box center [47, 19] width 32 height 5
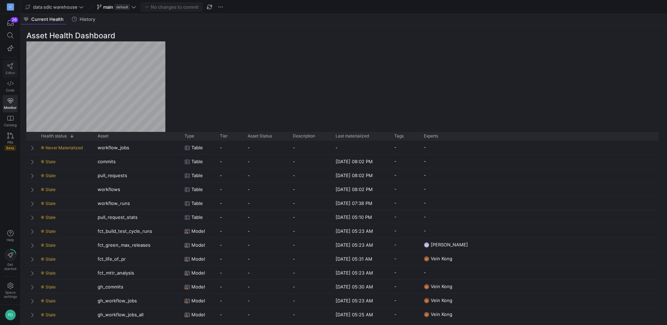
click at [7, 62] on link "Editor" at bounding box center [10, 68] width 15 height 17
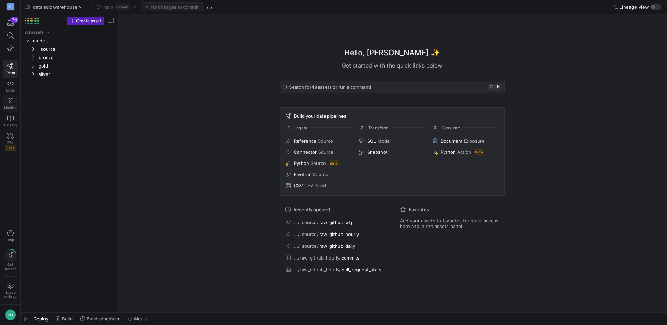
click at [11, 103] on icon at bounding box center [10, 101] width 6 height 6
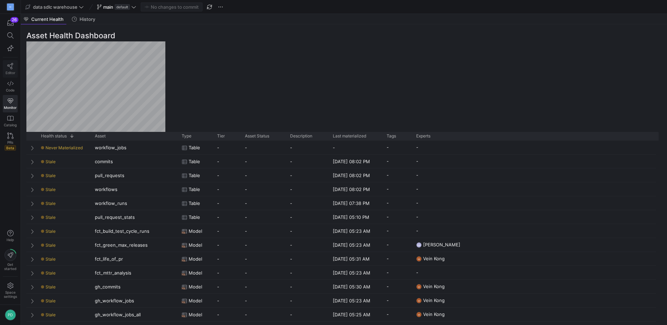
click at [16, 65] on link "Editor" at bounding box center [10, 68] width 15 height 17
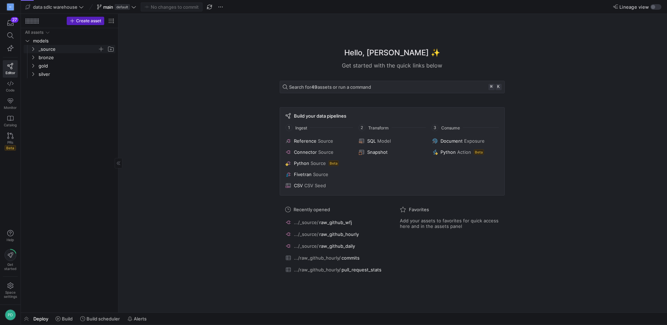
click at [59, 47] on span "_source" at bounding box center [68, 49] width 59 height 8
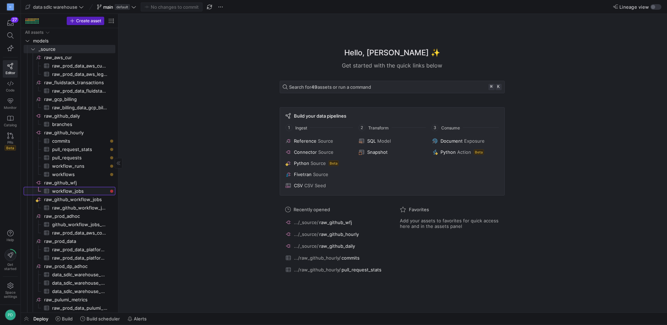
click at [85, 191] on span "workflow_jobs​​​​​​​​​" at bounding box center [79, 191] width 55 height 8
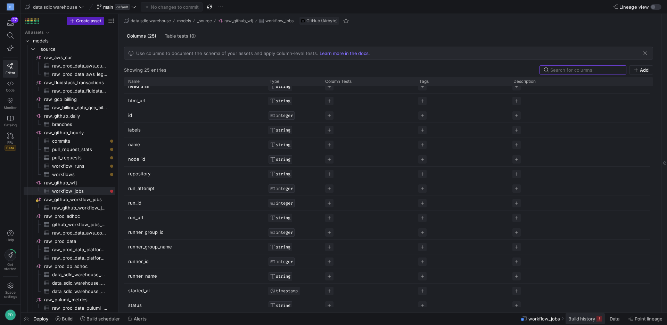
click at [581, 318] on span "Build history" at bounding box center [581, 318] width 27 height 6
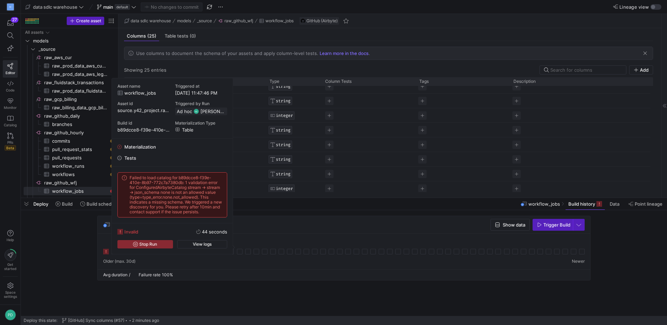
click at [105, 251] on icon at bounding box center [106, 251] width 6 height 6
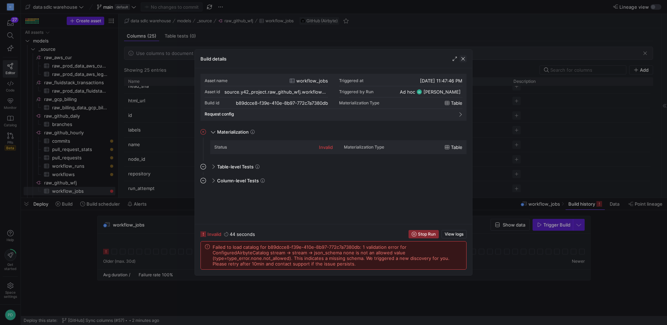
click at [464, 59] on span "button" at bounding box center [463, 58] width 7 height 7
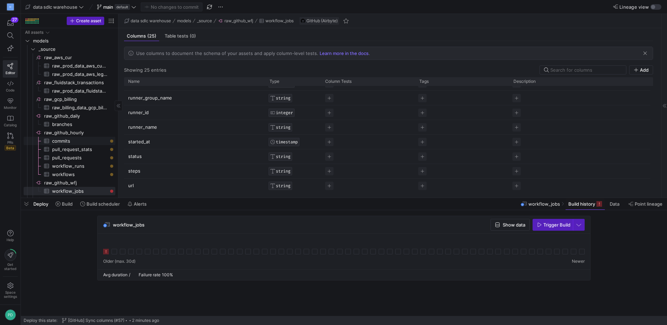
click at [78, 139] on span "commits​​​​​​​​​" at bounding box center [79, 141] width 55 height 8
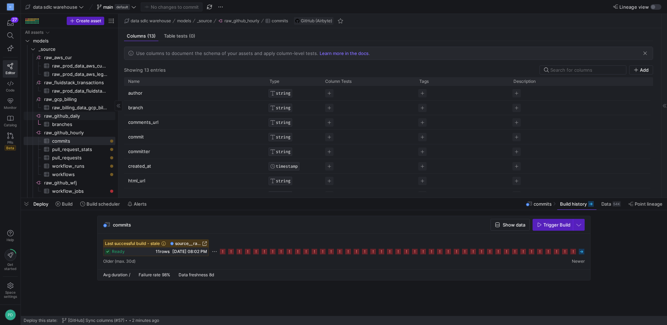
click at [69, 114] on span "raw_github_daily​​​​​​​​" at bounding box center [79, 116] width 70 height 8
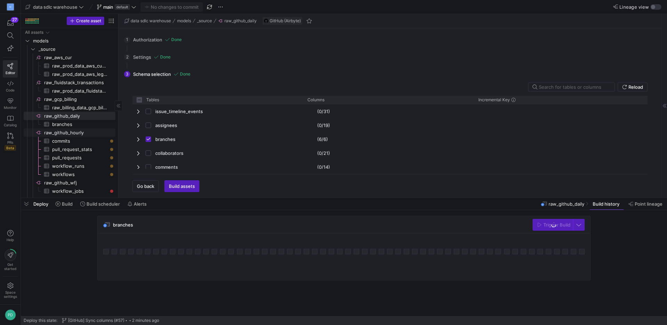
click at [67, 131] on span "raw_github_hourly​​​​​​​​" at bounding box center [79, 133] width 70 height 8
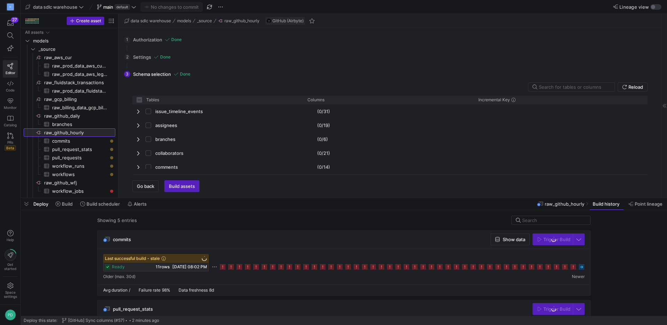
checkbox input "false"
click at [583, 264] on icon at bounding box center [582, 266] width 6 height 6
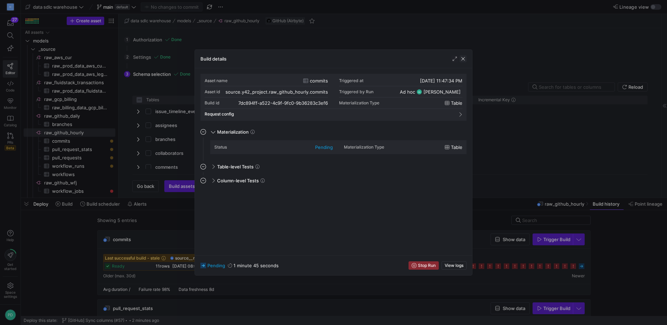
click at [463, 58] on span "button" at bounding box center [463, 58] width 7 height 7
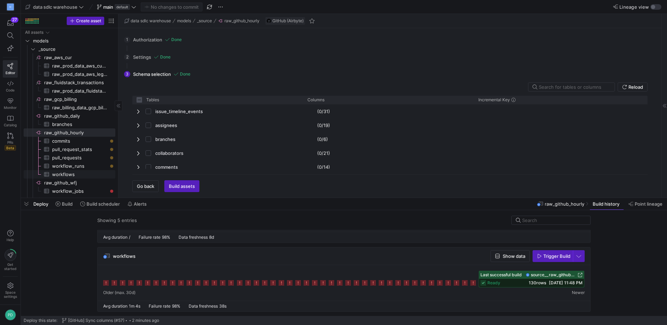
click at [66, 182] on span "raw_github_wfj​​​​​​​​" at bounding box center [79, 183] width 70 height 8
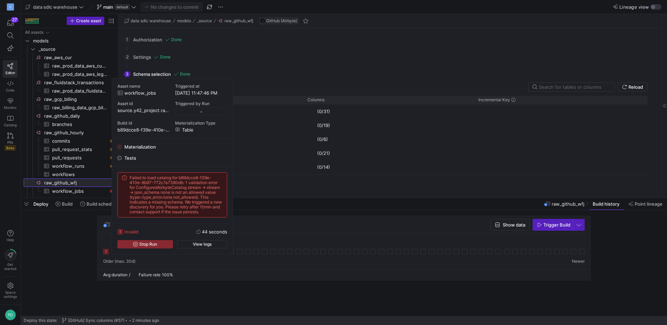
checkbox input "false"
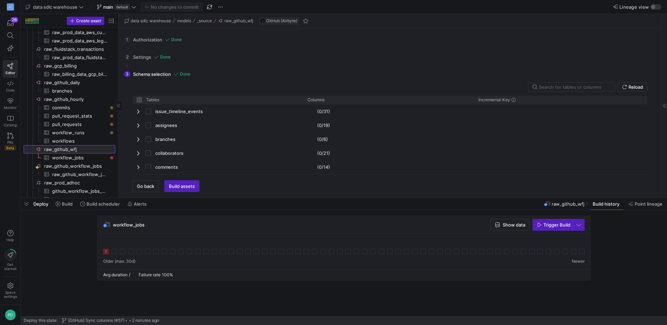
click at [65, 150] on span "raw_github_wfj​​​​​​​​" at bounding box center [79, 149] width 70 height 8
click at [74, 101] on span "raw_github_hourly​​​​​​​​" at bounding box center [79, 99] width 70 height 8
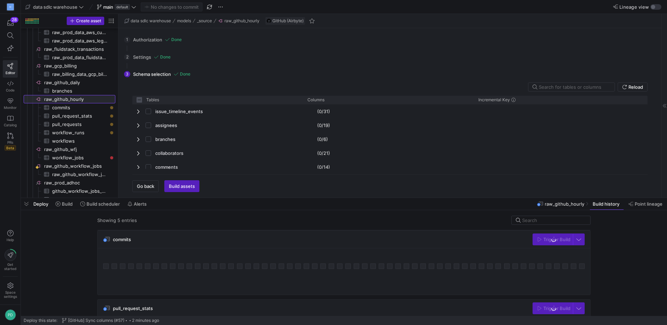
checkbox input "false"
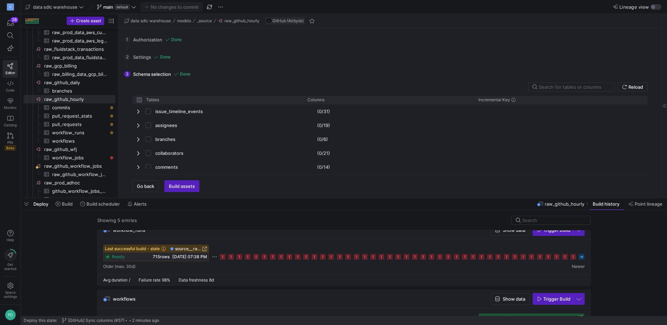
click at [582, 255] on icon at bounding box center [582, 257] width 6 height 6
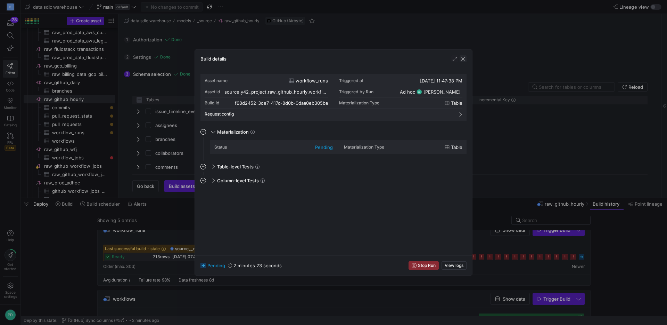
click at [463, 59] on span "button" at bounding box center [463, 58] width 7 height 7
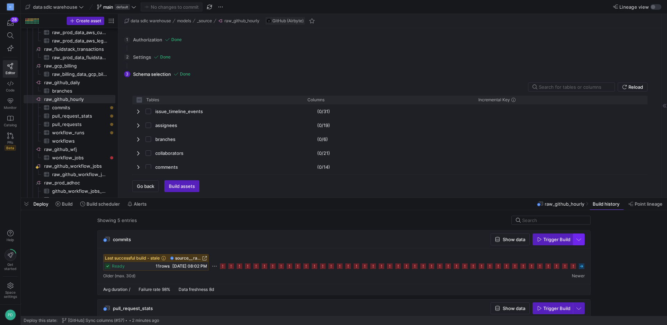
click at [580, 241] on span "button" at bounding box center [578, 238] width 11 height 11
click at [625, 245] on div at bounding box center [333, 162] width 667 height 325
click at [10, 105] on link "Monitor" at bounding box center [10, 103] width 15 height 17
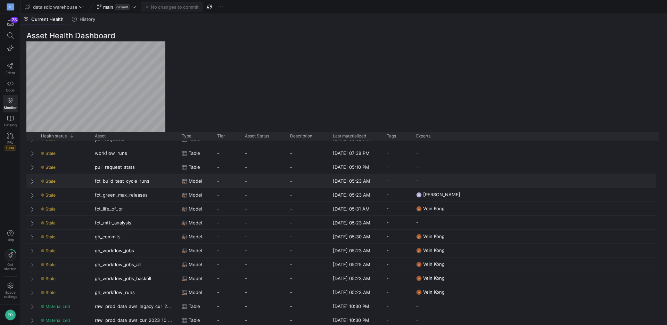
scroll to position [46, 0]
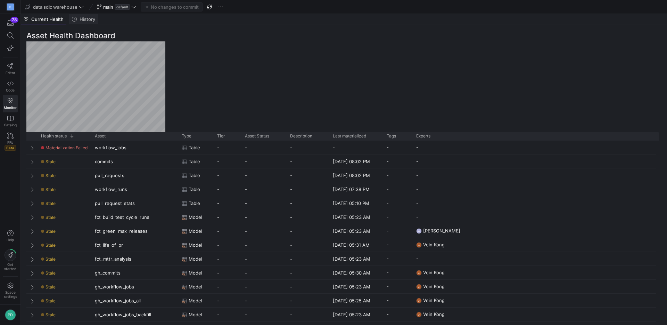
click at [90, 24] on div "History" at bounding box center [83, 19] width 29 height 10
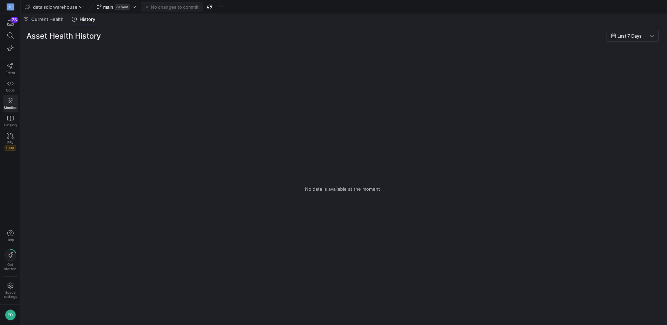
click at [11, 104] on icon at bounding box center [10, 101] width 6 height 6
click at [9, 63] on icon at bounding box center [10, 66] width 6 height 6
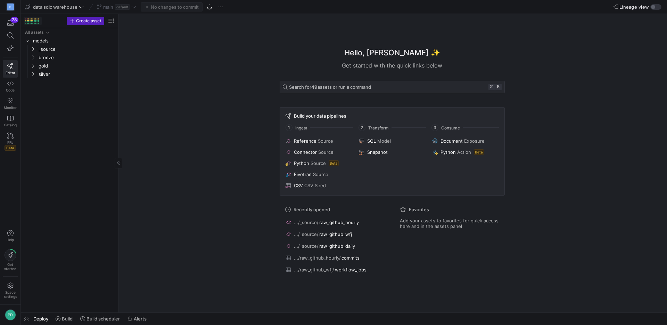
click at [30, 22] on div at bounding box center [30, 21] width 1 height 1
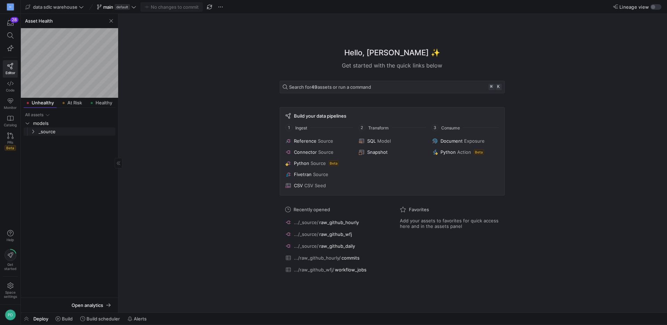
click at [53, 132] on span "_source" at bounding box center [77, 132] width 76 height 8
click at [110, 22] on span "button" at bounding box center [111, 21] width 8 height 8
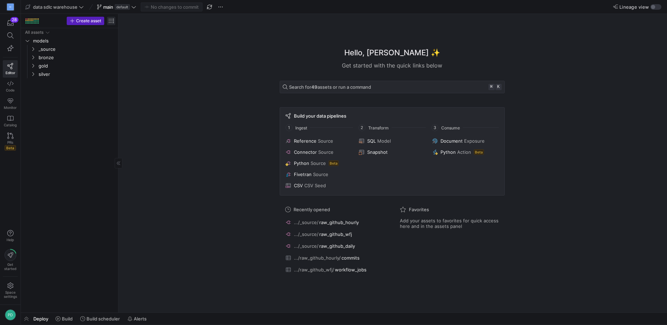
click at [108, 22] on span "button" at bounding box center [111, 21] width 8 height 8
click at [172, 155] on div at bounding box center [333, 162] width 667 height 325
click at [55, 46] on span "_source" at bounding box center [68, 49] width 59 height 8
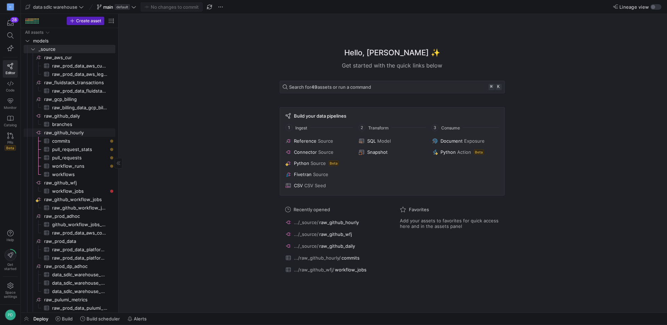
click at [81, 132] on span "raw_github_hourly​​​​​​​​" at bounding box center [79, 133] width 70 height 8
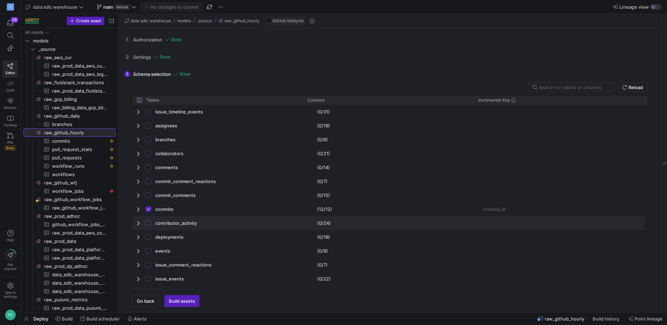
checkbox input "false"
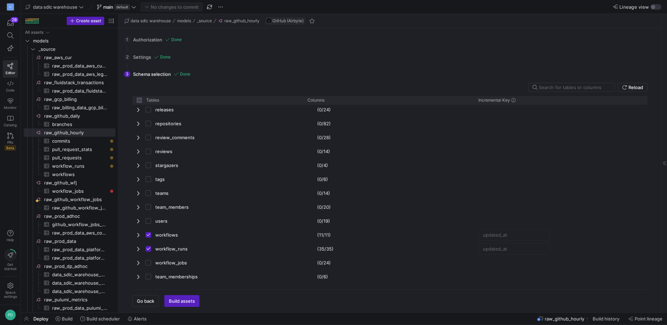
click at [548, 319] on span "raw_github_hourly" at bounding box center [565, 318] width 40 height 6
click at [565, 316] on span "raw_github_hourly" at bounding box center [565, 318] width 40 height 6
click at [92, 318] on span "Build scheduler" at bounding box center [103, 318] width 33 height 6
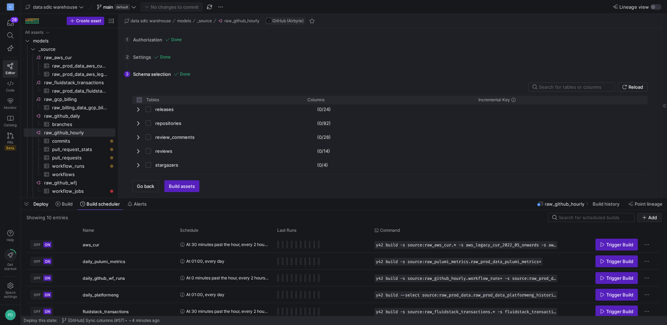
click at [45, 205] on span "Deploy" at bounding box center [40, 204] width 15 height 6
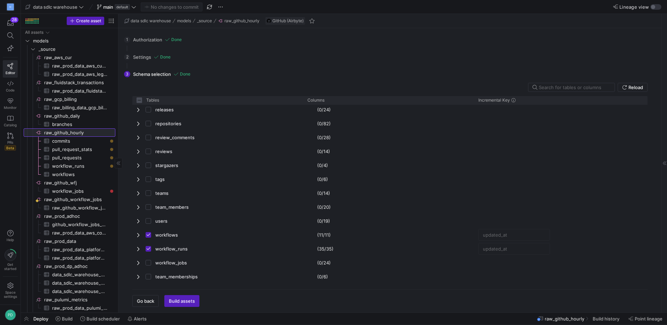
click at [79, 132] on span "raw_github_hourly​​​​​​​​" at bounding box center [79, 133] width 70 height 8
click at [61, 318] on span "Build" at bounding box center [64, 318] width 17 height 6
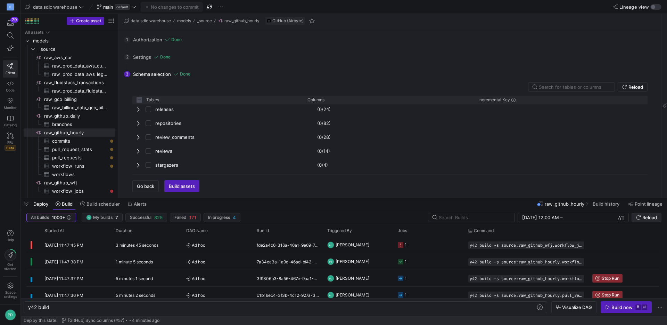
click at [649, 214] on span "submit" at bounding box center [646, 217] width 29 height 8
click at [108, 219] on span "My builds" at bounding box center [102, 217] width 19 height 5
click at [56, 229] on span "Started At" at bounding box center [53, 230] width 19 height 5
click at [56, 230] on span "Started At" at bounding box center [53, 230] width 19 height 5
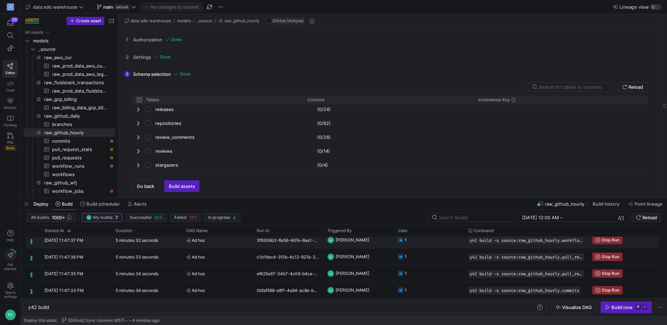
click at [150, 244] on div "5 minutes 32 seconds" at bounding box center [147, 239] width 71 height 16
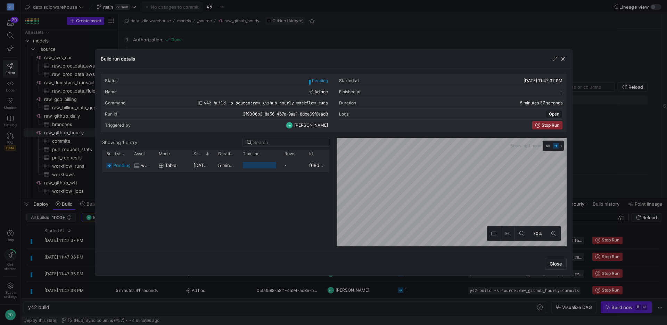
click at [251, 164] on div at bounding box center [259, 165] width 33 height 7
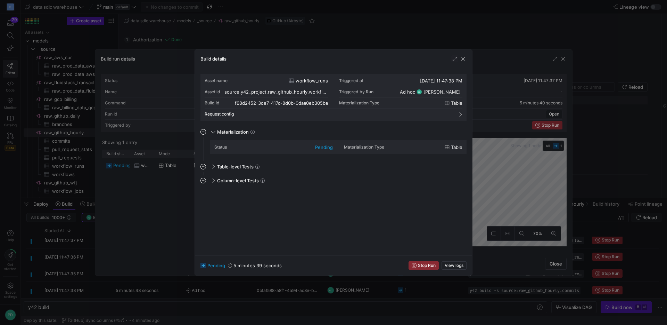
click at [203, 264] on g at bounding box center [203, 265] width 6 height 6
click at [213, 167] on span at bounding box center [213, 166] width 6 height 3
click at [213, 167] on span at bounding box center [213, 166] width 3 height 6
click at [461, 59] on span "button" at bounding box center [463, 58] width 7 height 7
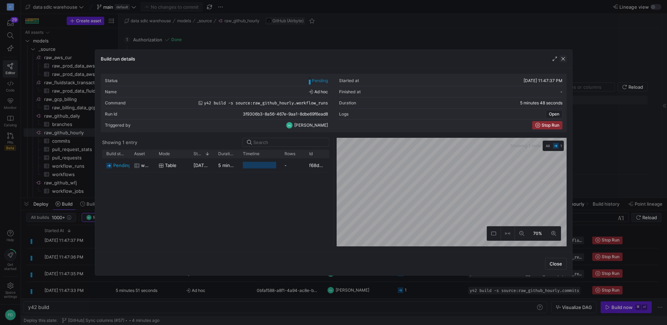
click at [566, 58] on span "button" at bounding box center [563, 58] width 7 height 7
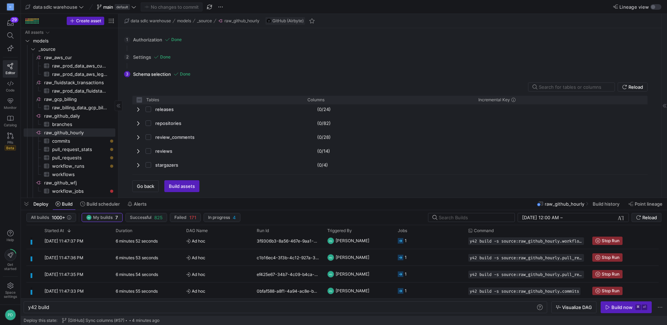
scroll to position [26, 0]
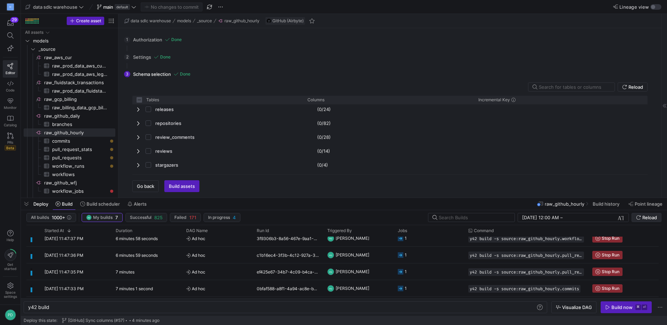
click at [645, 215] on span "Reload" at bounding box center [649, 217] width 15 height 6
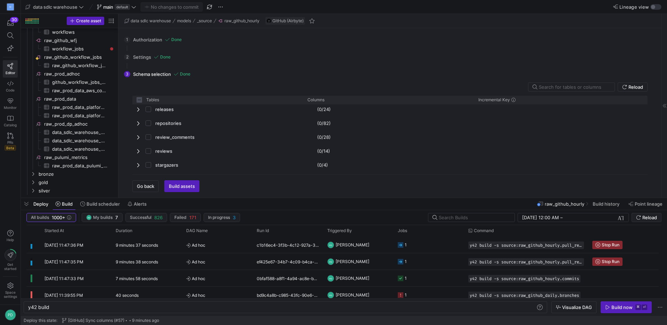
scroll to position [22, 0]
